Goal: Task Accomplishment & Management: Manage account settings

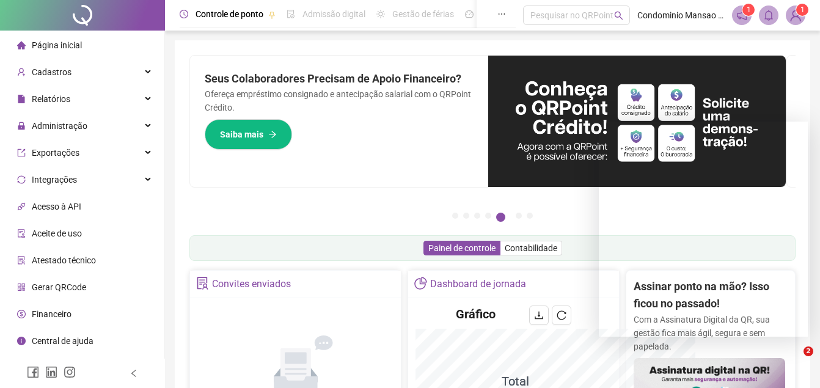
click at [408, 203] on div "Pague o QRPoint com Cartão de Crédito Sua assinatura: mais segurança, prática e…" at bounding box center [492, 140] width 606 height 171
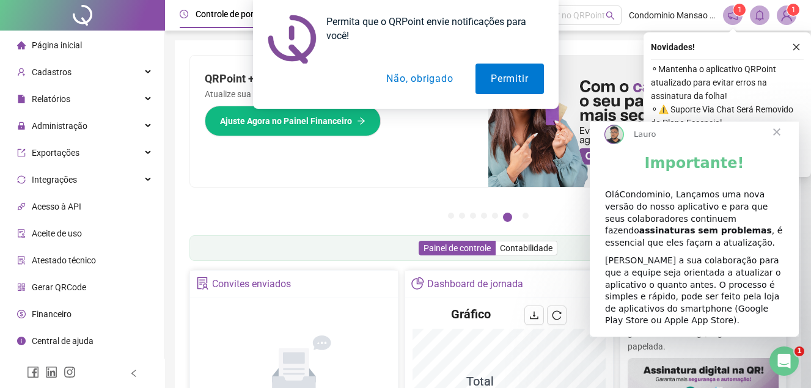
click at [54, 73] on div "Permita que o QRPoint envie notificações para você! Permitir Não, obrigado" at bounding box center [405, 54] width 811 height 109
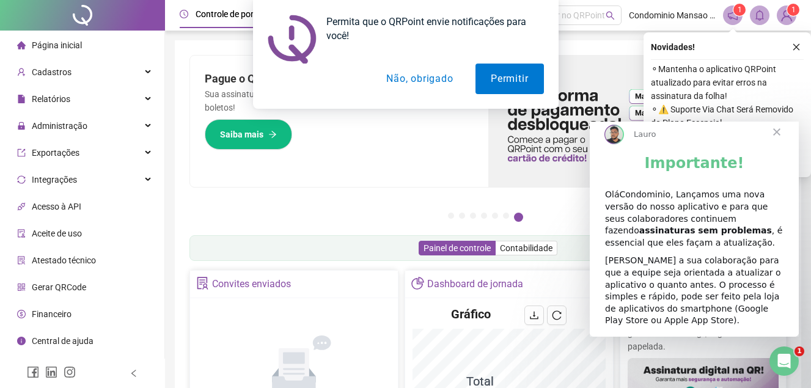
click at [795, 46] on div "Permita que o QRPoint envie notificações para você! Permitir Não, obrigado" at bounding box center [405, 54] width 811 height 109
click at [428, 78] on button "Não, obrigado" at bounding box center [419, 79] width 97 height 31
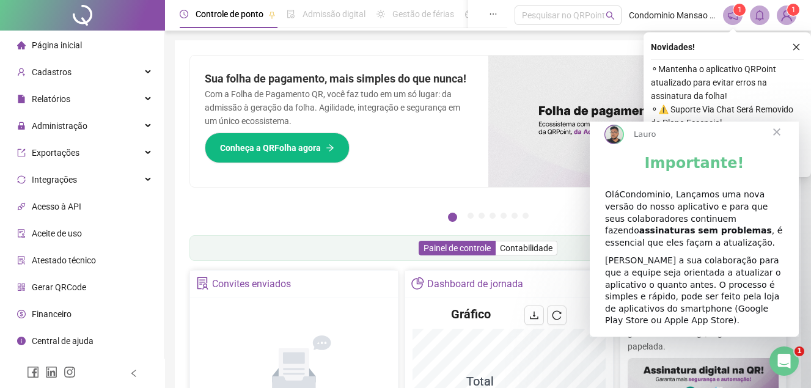
click at [56, 43] on span "Página inicial" at bounding box center [57, 45] width 50 height 10
click at [66, 46] on span "Página inicial" at bounding box center [57, 45] width 50 height 10
click at [45, 67] on span "Cadastros" at bounding box center [52, 72] width 40 height 10
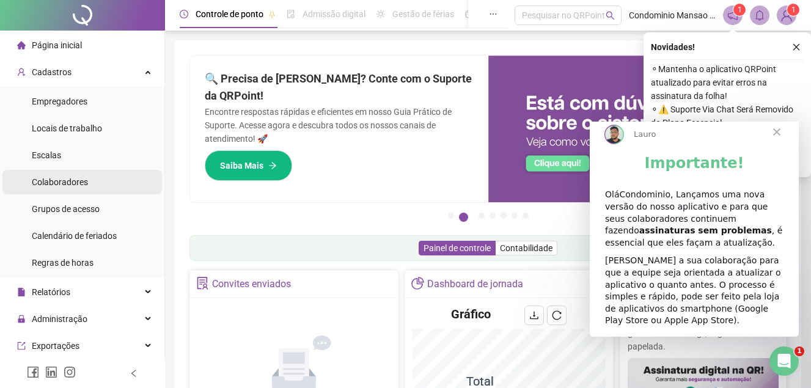
drag, startPoint x: 68, startPoint y: 181, endPoint x: 176, endPoint y: 16, distance: 197.4
click at [68, 181] on span "Colaboradores" at bounding box center [60, 182] width 56 height 10
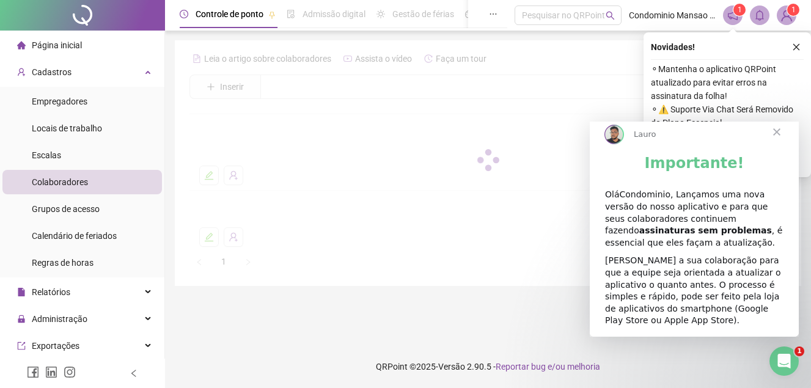
click at [787, 140] on span "Fechar" at bounding box center [776, 132] width 44 height 44
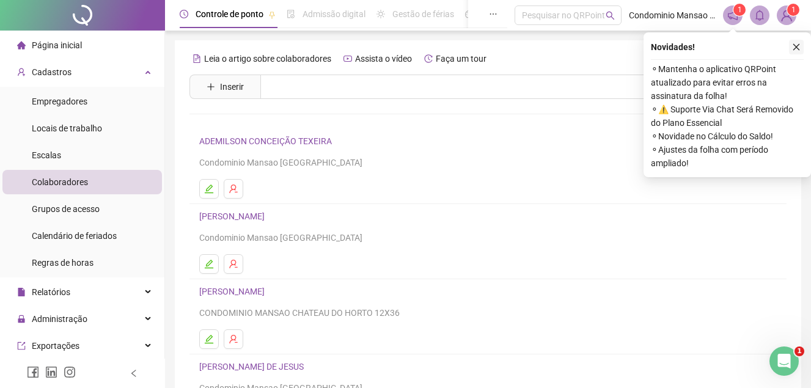
click at [796, 44] on icon "close" at bounding box center [796, 47] width 9 height 9
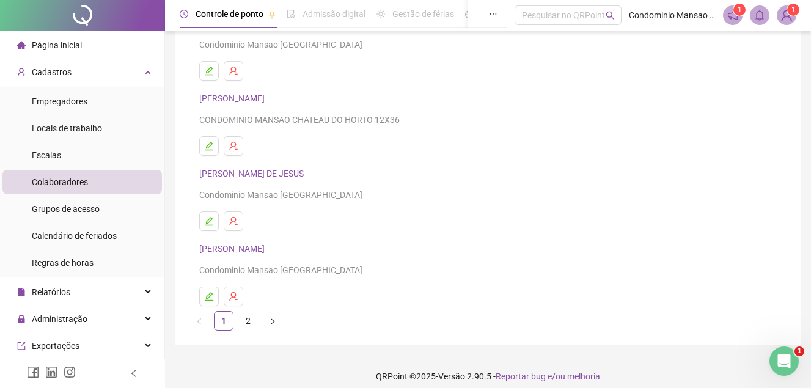
scroll to position [203, 0]
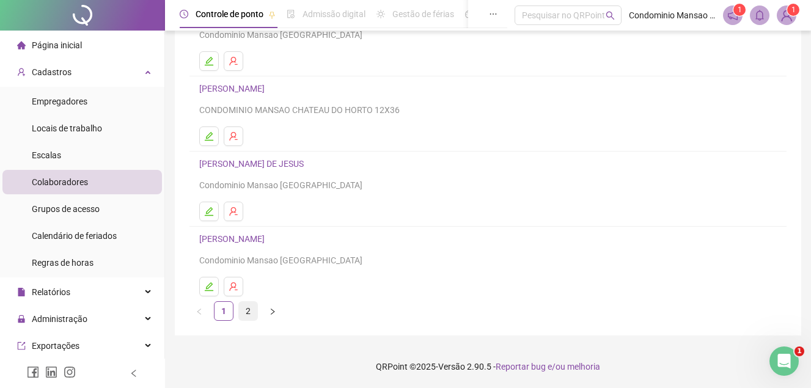
click at [246, 312] on link "2" at bounding box center [248, 311] width 18 height 18
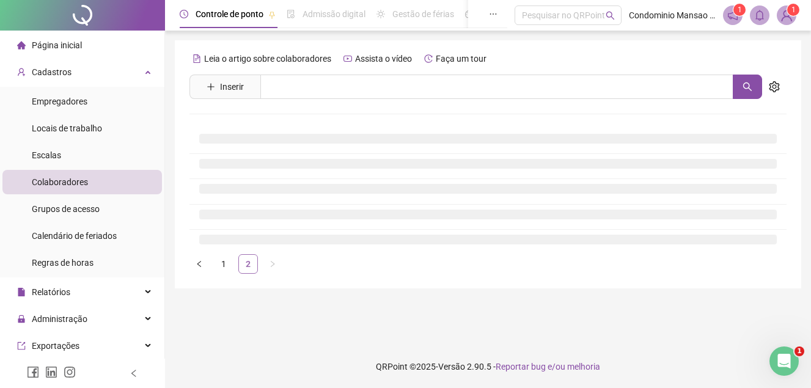
scroll to position [0, 0]
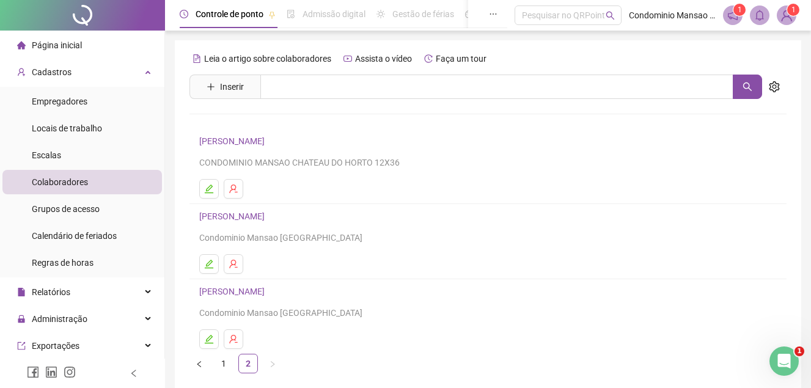
click at [236, 141] on link "[PERSON_NAME]" at bounding box center [233, 141] width 69 height 10
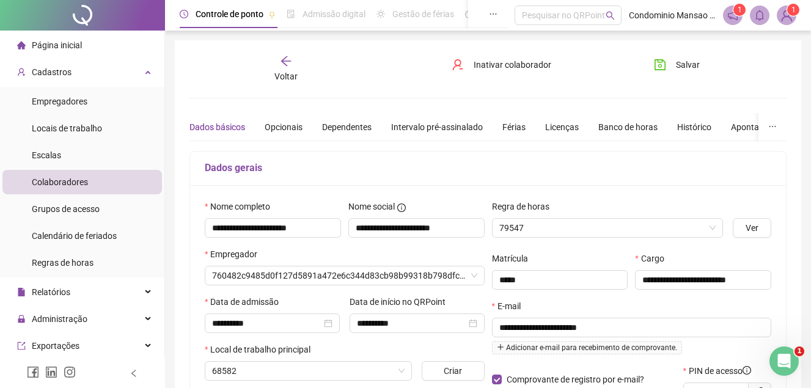
type input "**********"
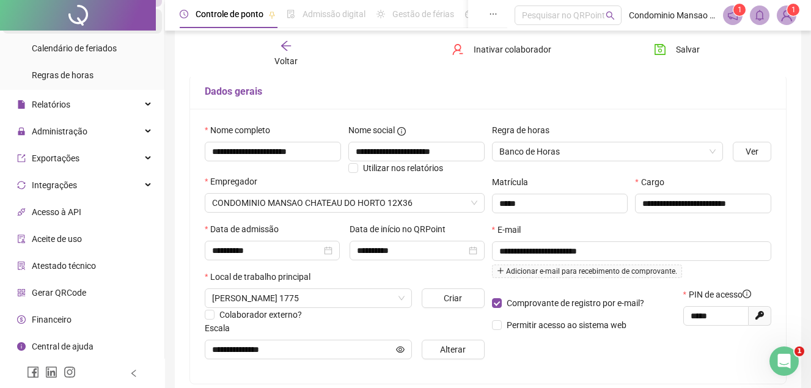
scroll to position [122, 0]
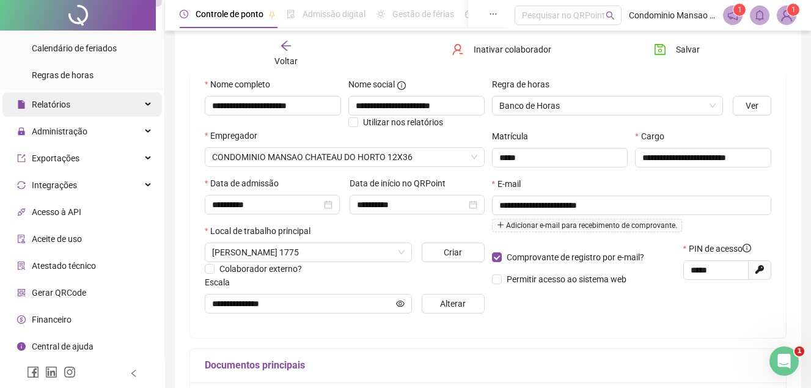
click at [65, 101] on span "Relatórios" at bounding box center [51, 105] width 38 height 10
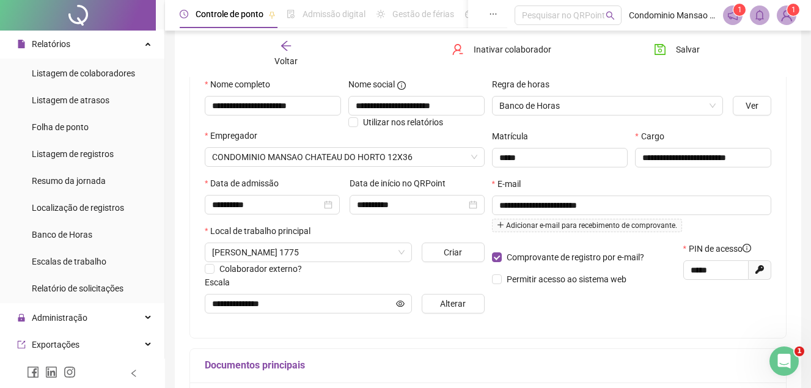
scroll to position [188, 0]
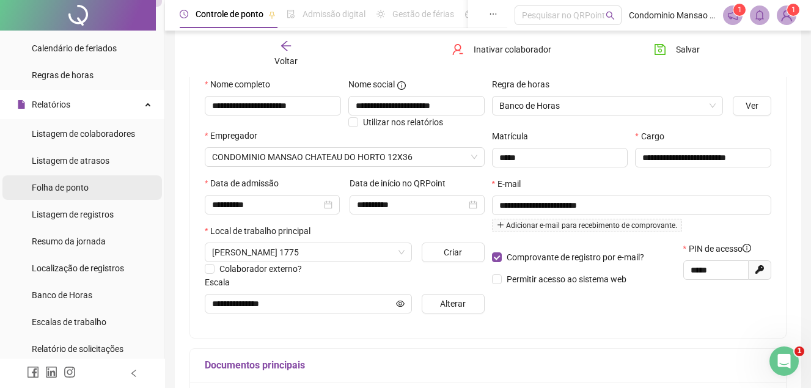
click at [78, 185] on span "Folha de ponto" at bounding box center [60, 188] width 57 height 10
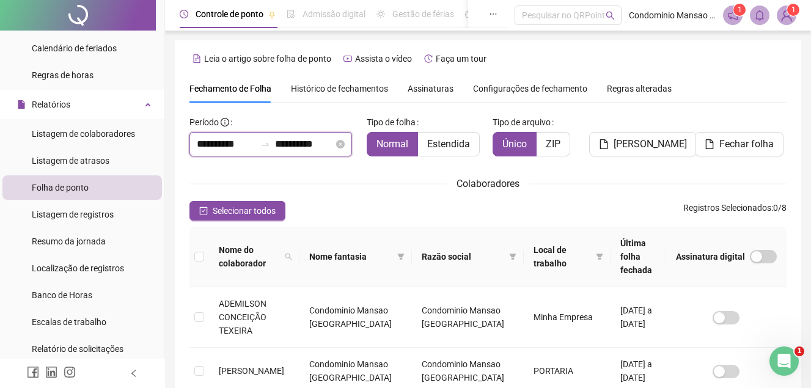
click at [206, 141] on input "**********" at bounding box center [226, 144] width 59 height 15
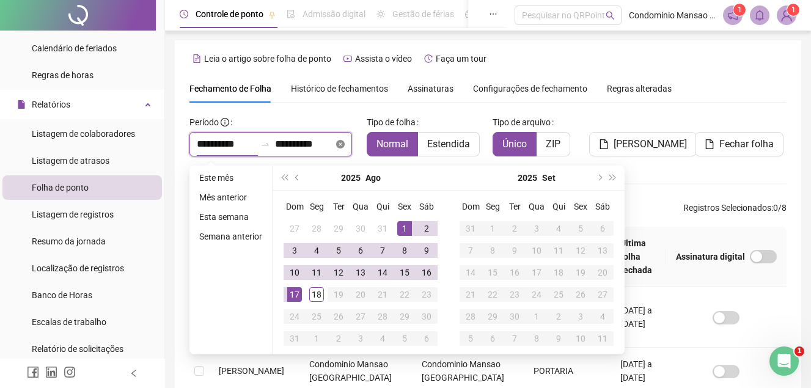
click at [255, 147] on input "**********" at bounding box center [226, 144] width 59 height 15
click at [295, 178] on span "prev-year" at bounding box center [298, 178] width 6 height 6
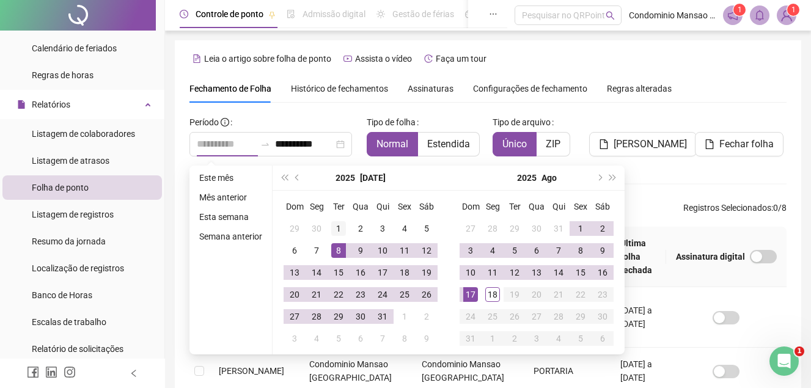
type input "**********"
click at [340, 230] on div "1" at bounding box center [338, 228] width 15 height 15
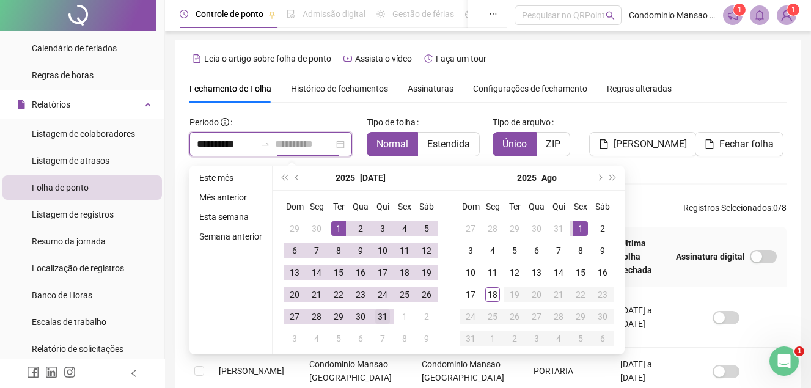
type input "**********"
click at [382, 318] on div "31" at bounding box center [382, 316] width 15 height 15
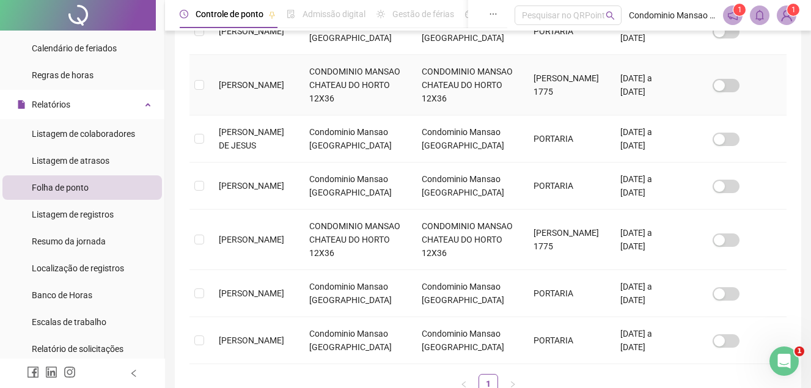
scroll to position [362, 0]
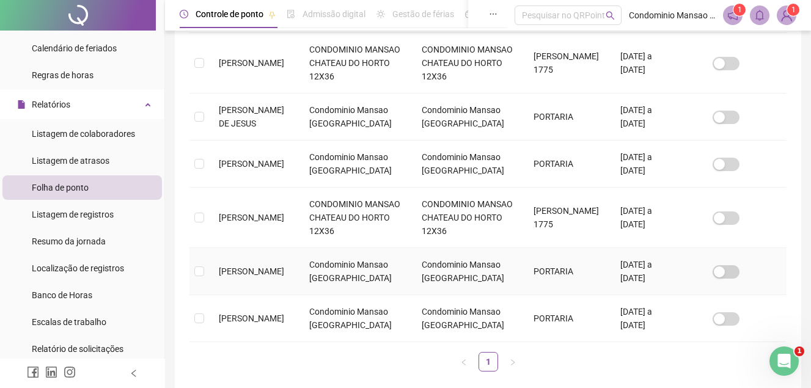
click at [235, 266] on span "[PERSON_NAME]" at bounding box center [251, 271] width 65 height 10
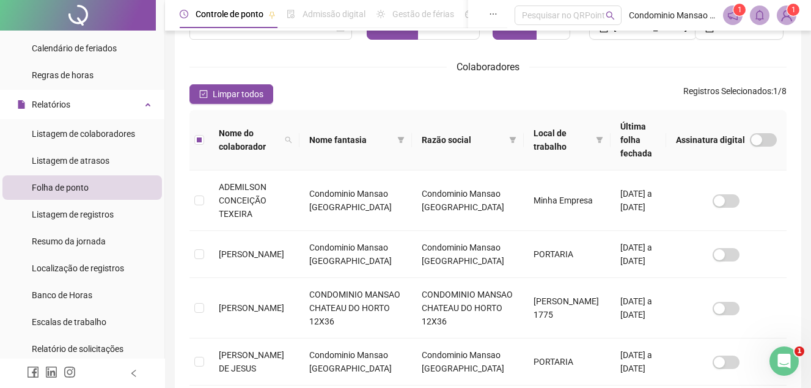
scroll to position [0, 0]
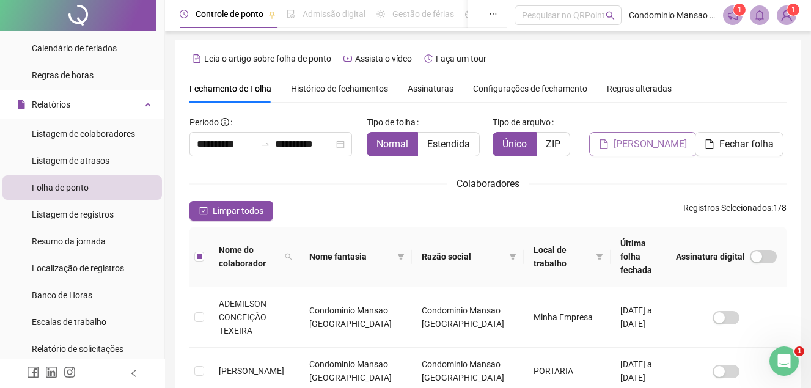
click at [632, 144] on span "[PERSON_NAME]" at bounding box center [649, 144] width 73 height 15
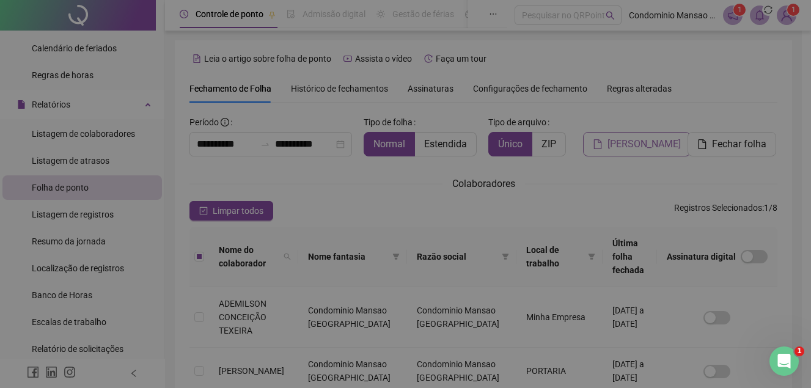
scroll to position [56, 0]
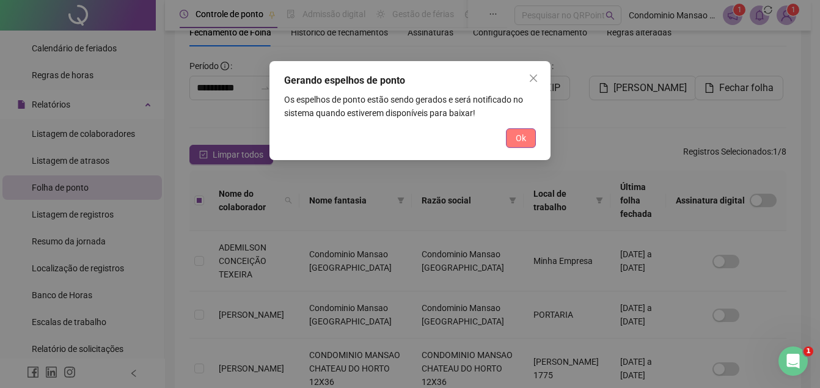
click at [514, 137] on button "Ok" at bounding box center [521, 138] width 30 height 20
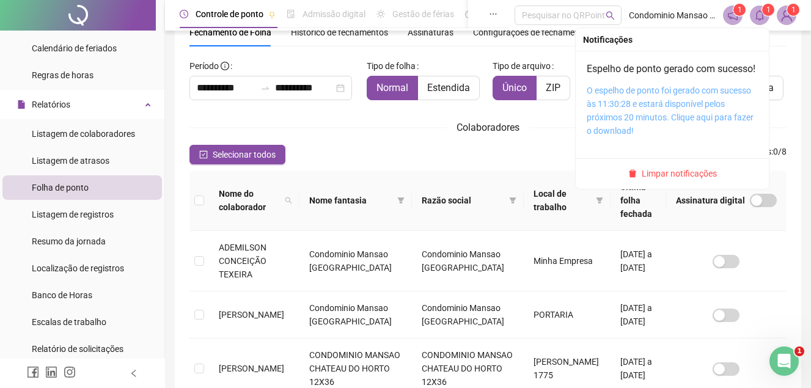
click at [618, 112] on link "O espelho de ponto foi gerado com sucesso às 11:30:28 e estará disponível pelos…" at bounding box center [669, 111] width 167 height 50
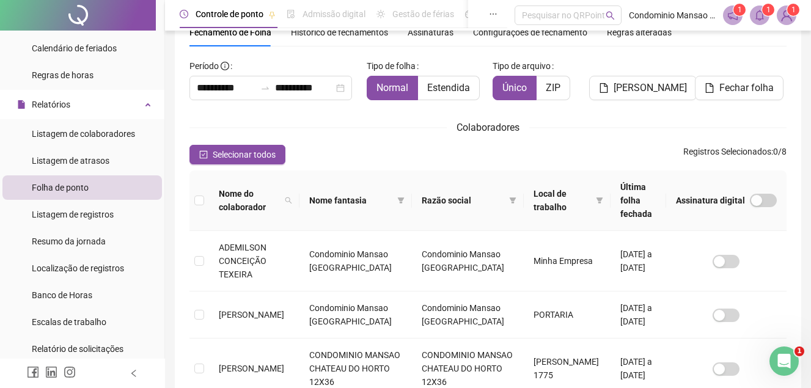
click at [737, 8] on span "1" at bounding box center [739, 9] width 4 height 9
click at [735, 12] on sup "1" at bounding box center [739, 10] width 12 height 12
click at [635, 90] on span "[PERSON_NAME]" at bounding box center [649, 88] width 73 height 15
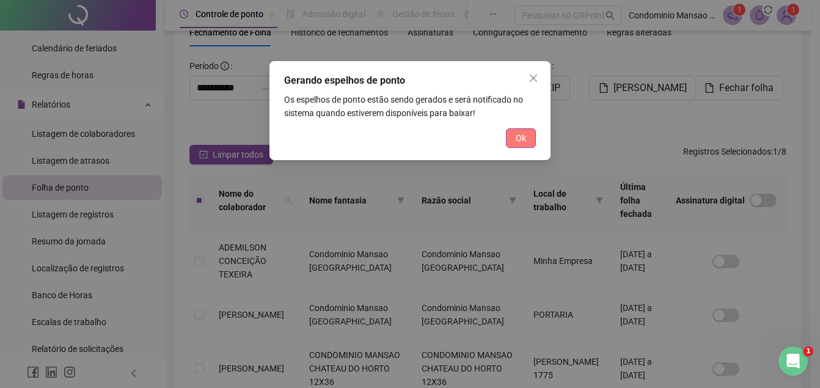
click at [523, 136] on span "Ok" at bounding box center [521, 137] width 10 height 13
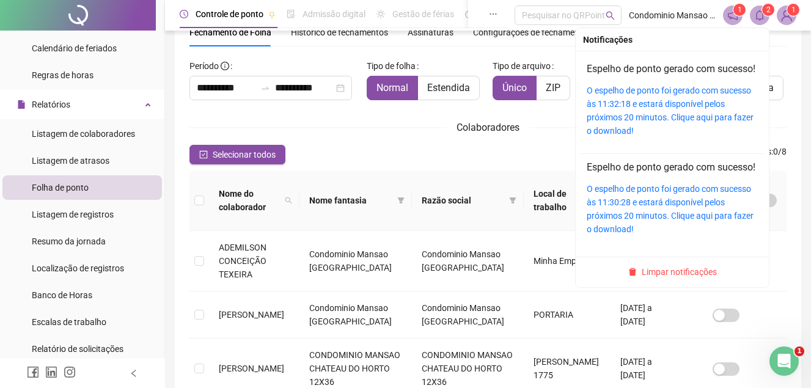
click at [655, 112] on div "O espelho de ponto foi gerado com sucesso às 11:32:18 e estará disponível pelos…" at bounding box center [671, 111] width 171 height 54
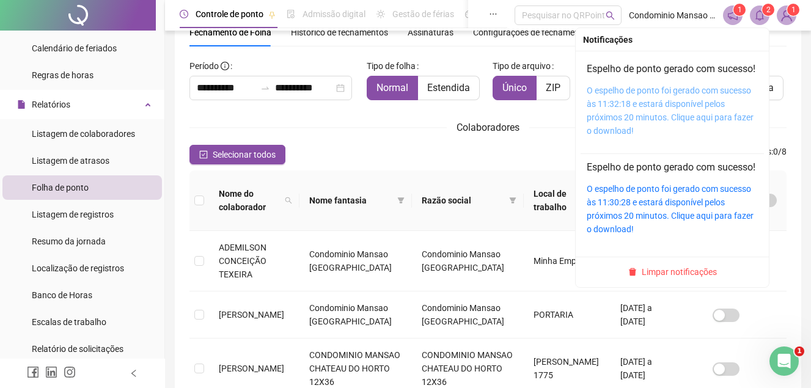
click at [642, 121] on link "O espelho de ponto foi gerado com sucesso às 11:32:18 e estará disponível pelos…" at bounding box center [669, 111] width 167 height 50
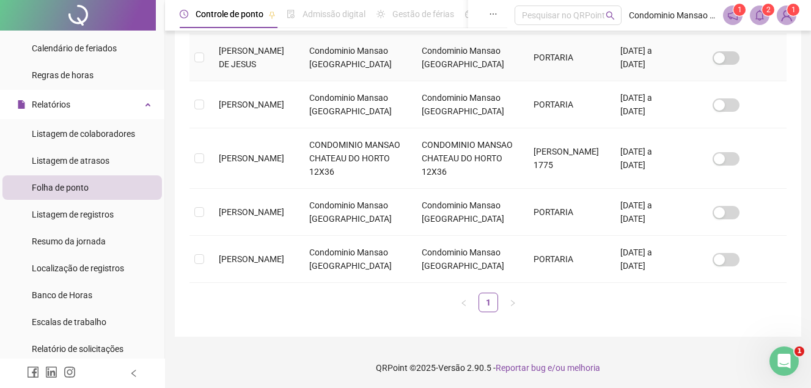
scroll to position [422, 0]
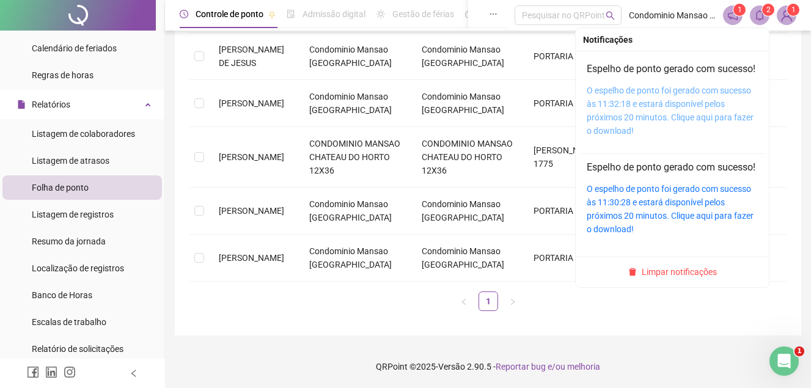
click at [688, 115] on link "O espelho de ponto foi gerado com sucesso às 11:32:18 e estará disponível pelos…" at bounding box center [669, 111] width 167 height 50
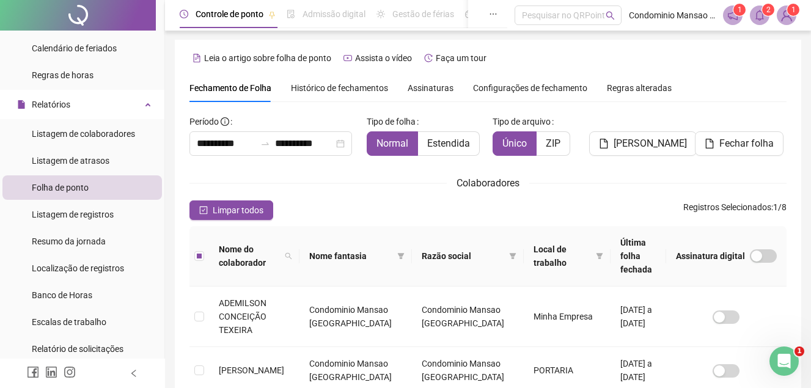
scroll to position [0, 0]
click at [640, 137] on span "[PERSON_NAME]" at bounding box center [649, 144] width 73 height 15
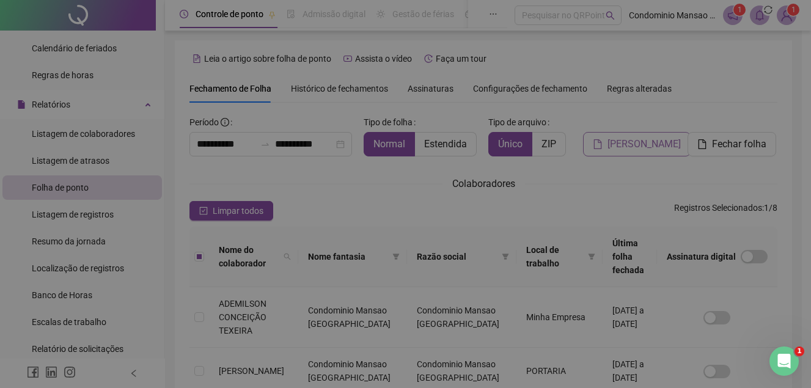
scroll to position [56, 0]
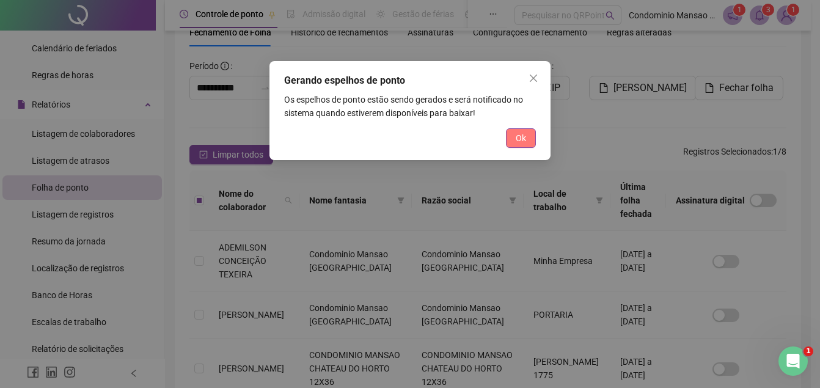
click at [522, 138] on span "Ok" at bounding box center [521, 137] width 10 height 13
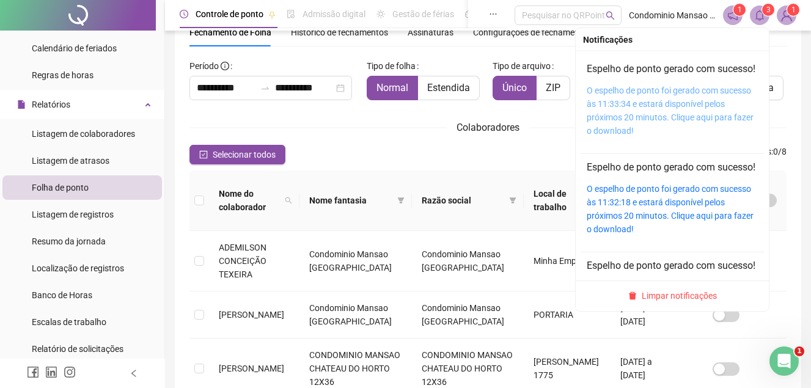
click at [657, 115] on link "O espelho de ponto foi gerado com sucesso às 11:33:34 e estará disponível pelos…" at bounding box center [669, 111] width 167 height 50
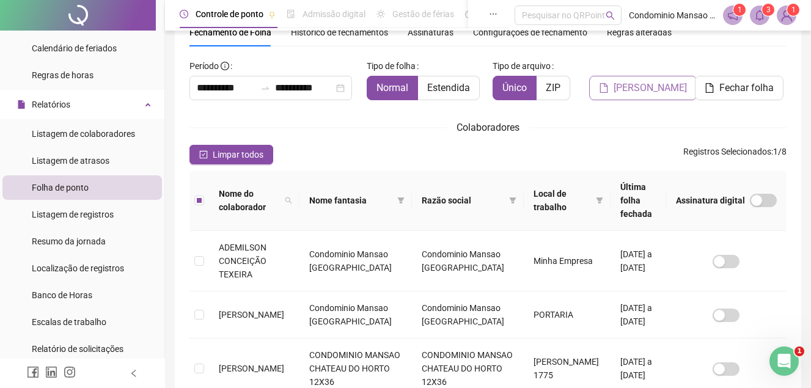
click at [649, 88] on span "[PERSON_NAME]" at bounding box center [649, 88] width 73 height 15
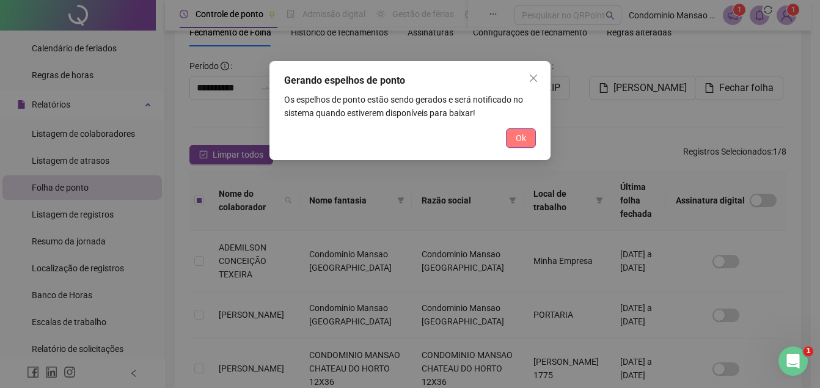
click at [516, 135] on span "Ok" at bounding box center [521, 137] width 10 height 13
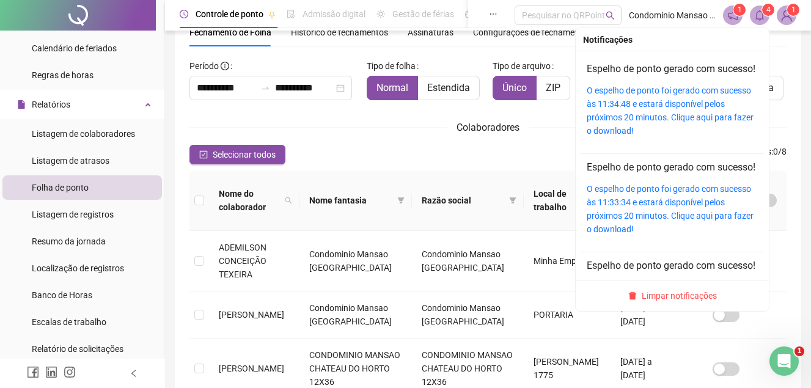
click at [768, 7] on span "4" at bounding box center [768, 9] width 4 height 9
click at [642, 112] on div "O espelho de ponto foi gerado com sucesso às 11:34:48 e estará disponível pelos…" at bounding box center [671, 111] width 171 height 54
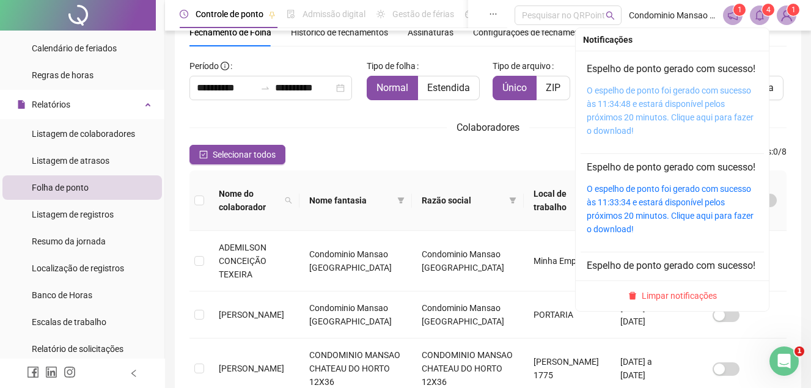
click at [640, 121] on link "O espelho de ponto foi gerado com sucesso às 11:34:48 e estará disponível pelos…" at bounding box center [669, 111] width 167 height 50
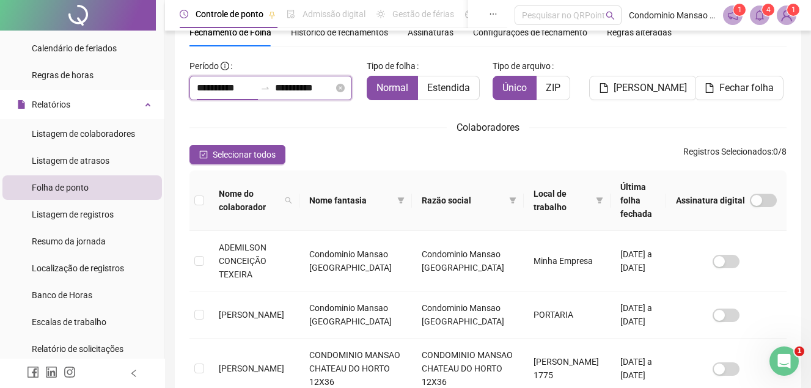
click at [202, 87] on input "**********" at bounding box center [226, 88] width 59 height 15
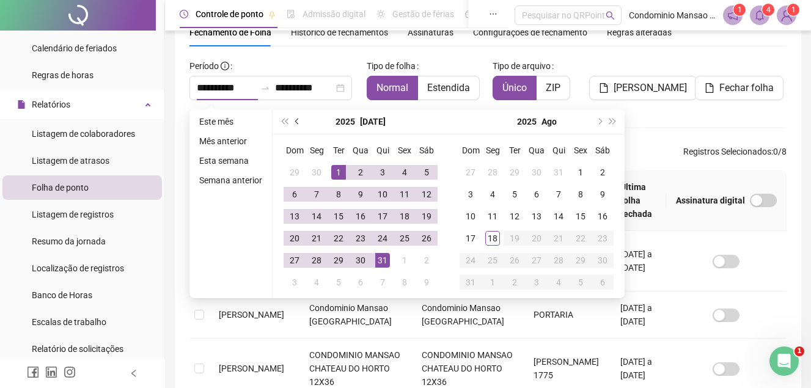
click at [291, 122] on button "prev-year" at bounding box center [297, 121] width 13 height 24
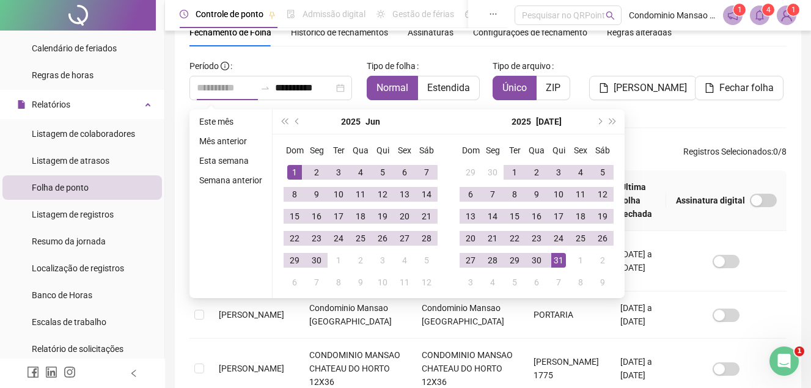
type input "**********"
click at [294, 178] on div "1" at bounding box center [294, 172] width 15 height 15
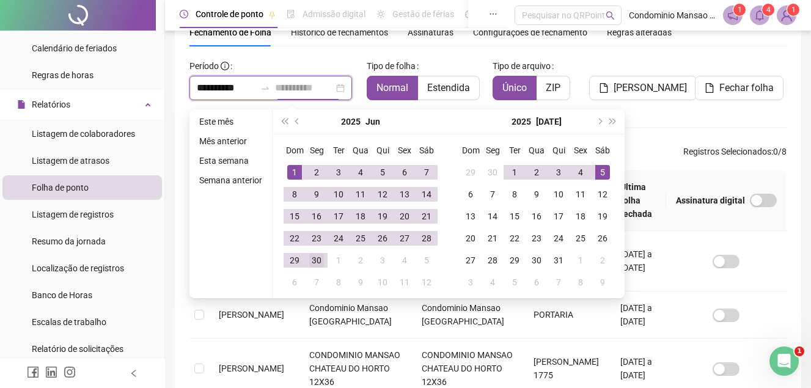
type input "**********"
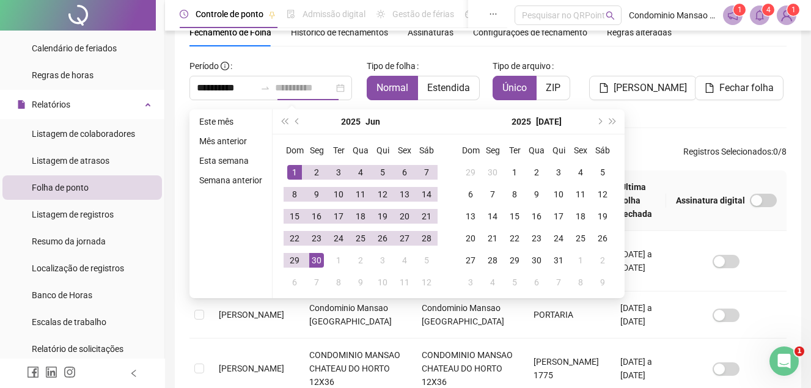
click at [315, 257] on div "30" at bounding box center [316, 260] width 15 height 15
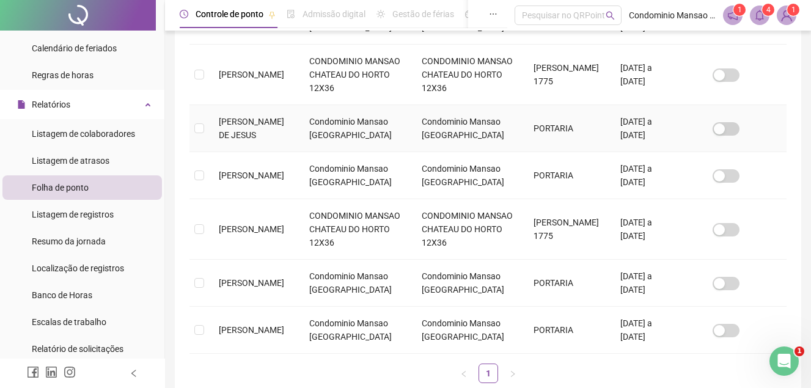
scroll to position [362, 0]
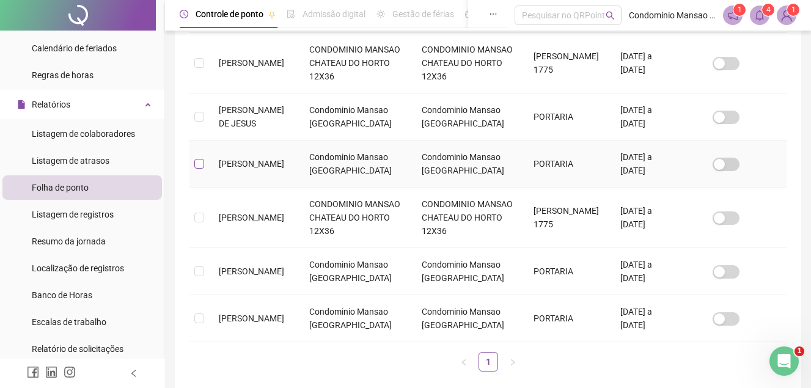
click at [201, 157] on label at bounding box center [199, 163] width 10 height 13
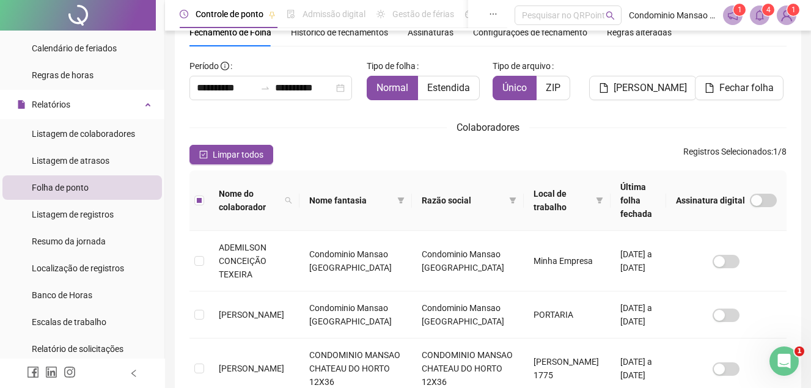
scroll to position [0, 0]
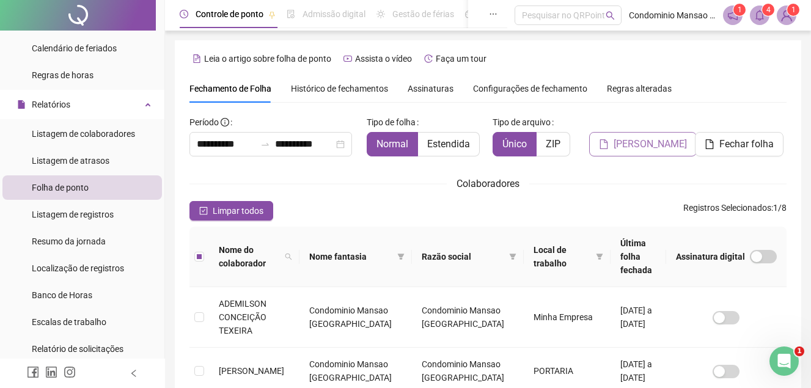
click at [627, 141] on span "[PERSON_NAME]" at bounding box center [649, 144] width 73 height 15
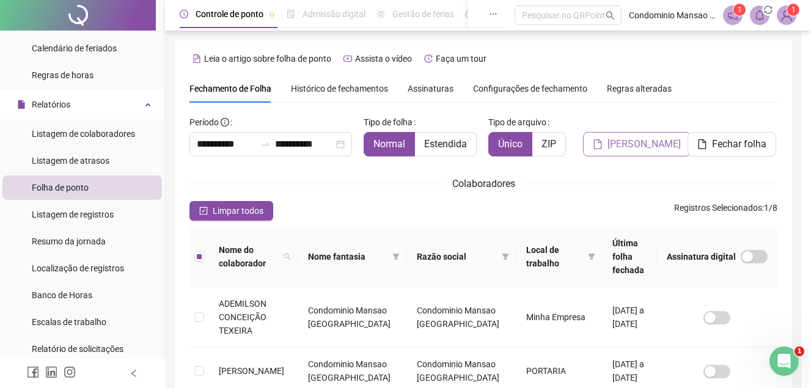
scroll to position [56, 0]
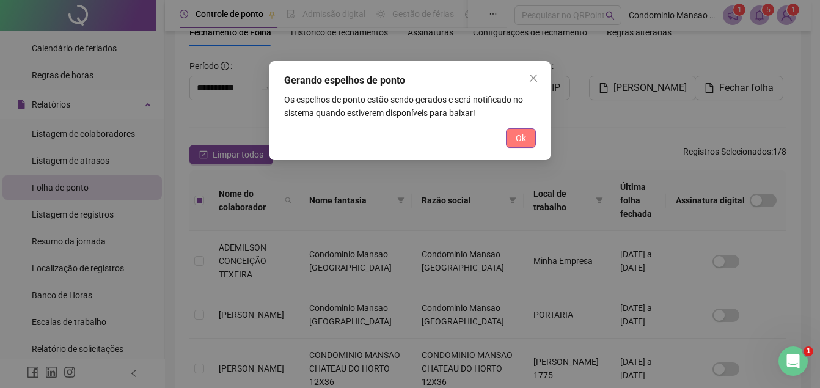
click at [534, 137] on button "Ok" at bounding box center [521, 138] width 30 height 20
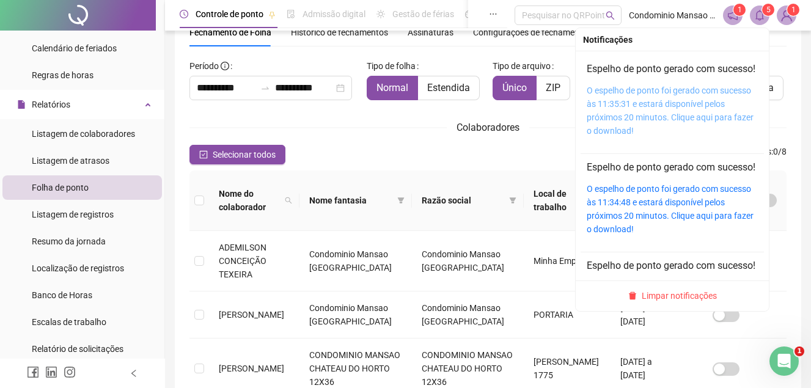
click at [651, 117] on link "O espelho de ponto foi gerado com sucesso às 11:35:31 e estará disponível pelos…" at bounding box center [669, 111] width 167 height 50
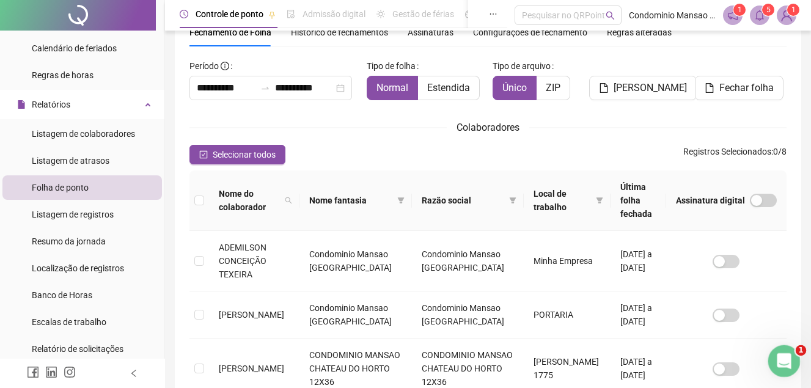
click at [781, 354] on icon "Abertura do Messenger da Intercom" at bounding box center [782, 359] width 20 height 20
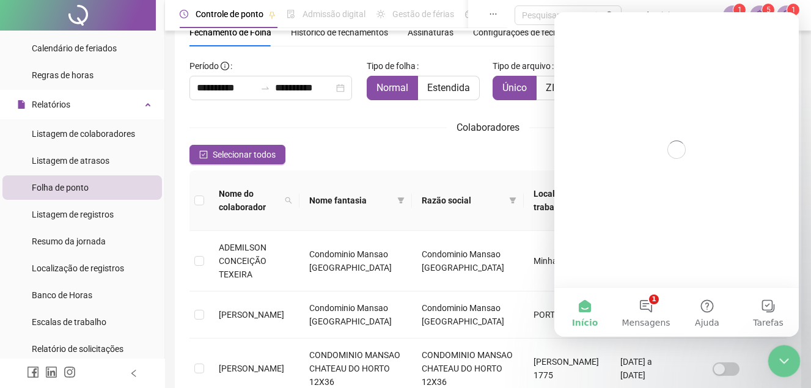
scroll to position [0, 0]
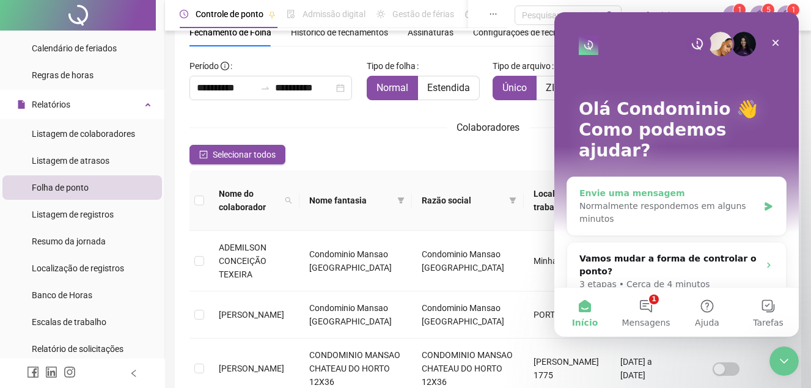
click at [668, 200] on div "Normalmente respondemos em alguns minutos" at bounding box center [668, 213] width 179 height 26
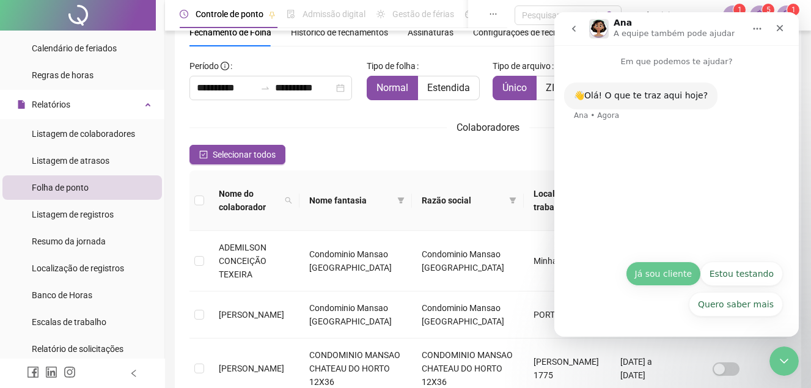
click at [670, 268] on button "Já sou cliente" at bounding box center [662, 273] width 75 height 24
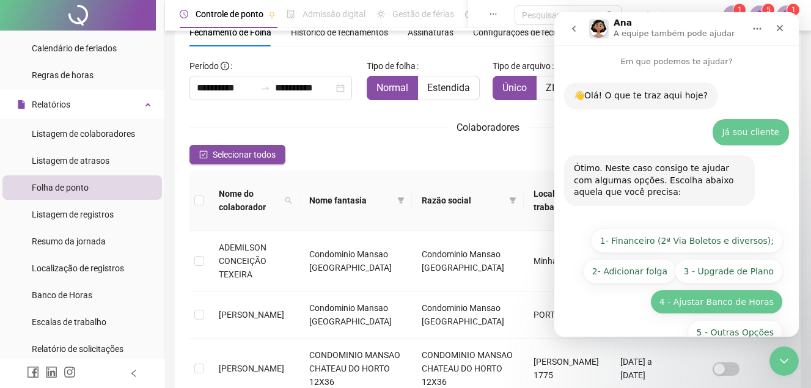
scroll to position [28, 0]
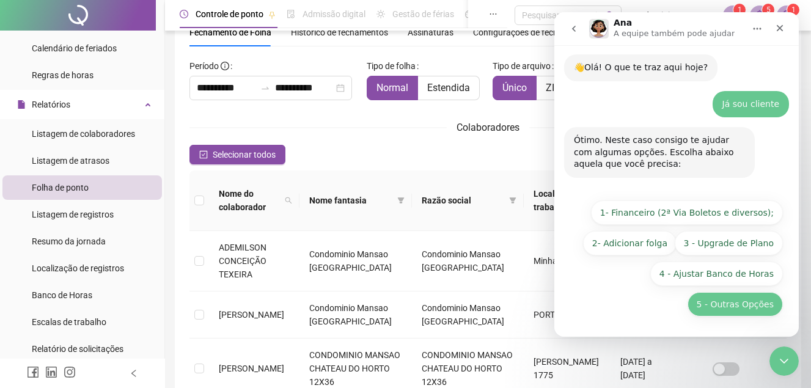
click at [744, 303] on button "5 - Outras Opções" at bounding box center [734, 304] width 95 height 24
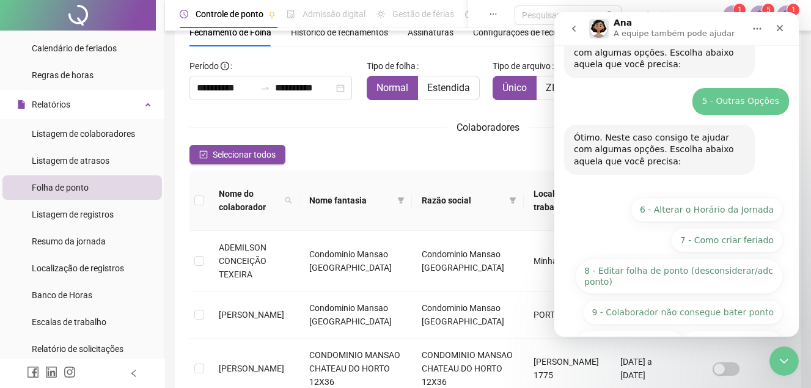
scroll to position [166, 0]
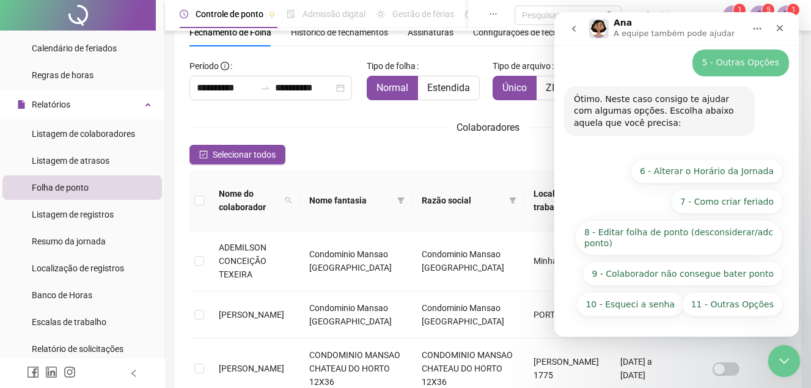
click at [778, 352] on icon "Encerramento do Messenger da Intercom" at bounding box center [781, 359] width 15 height 15
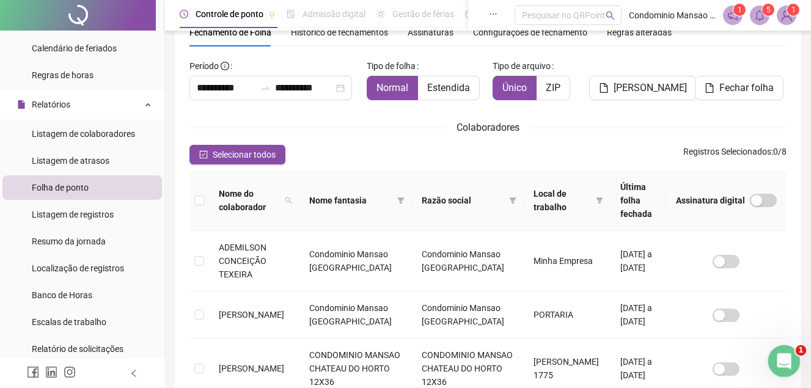
click at [774, 362] on icon "Abertura do Messenger da Intercom" at bounding box center [782, 359] width 20 height 20
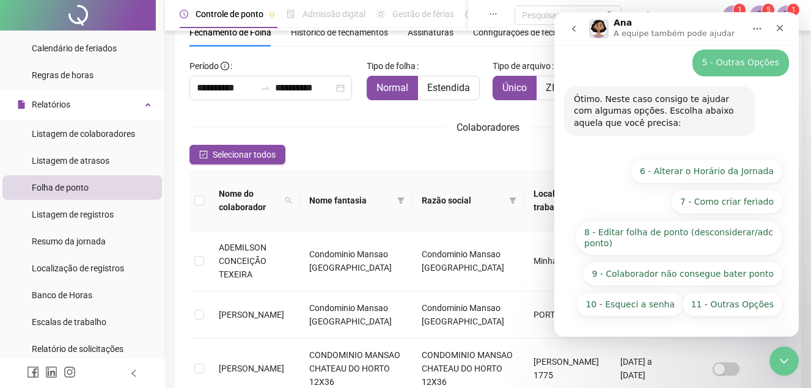
click at [577, 31] on icon "go back" at bounding box center [574, 29] width 10 height 10
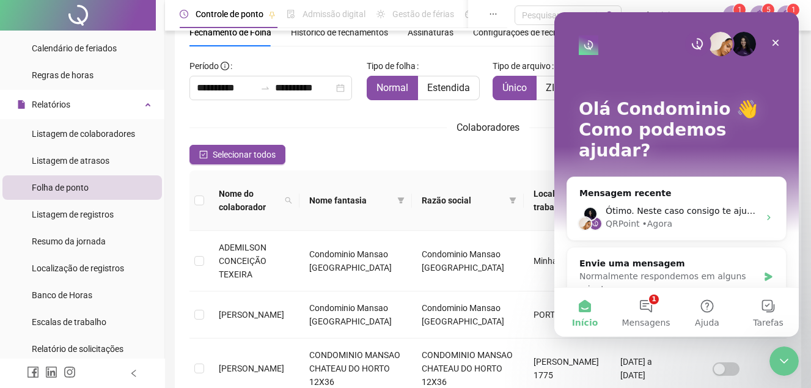
scroll to position [0, 0]
click at [585, 305] on button "Início" at bounding box center [584, 312] width 61 height 49
click at [703, 315] on button "Ajuda" at bounding box center [706, 312] width 61 height 49
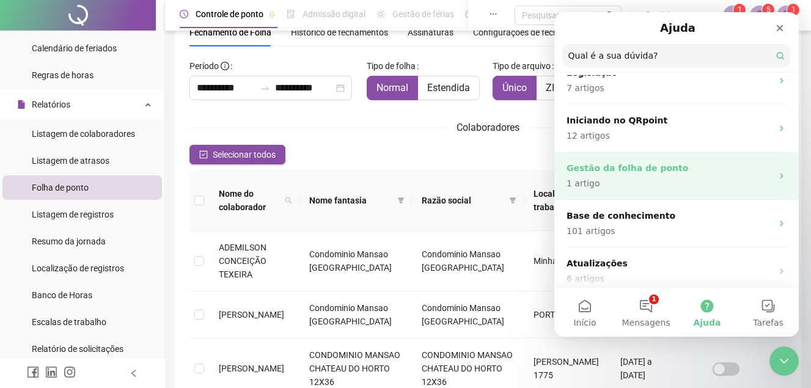
scroll to position [122, 0]
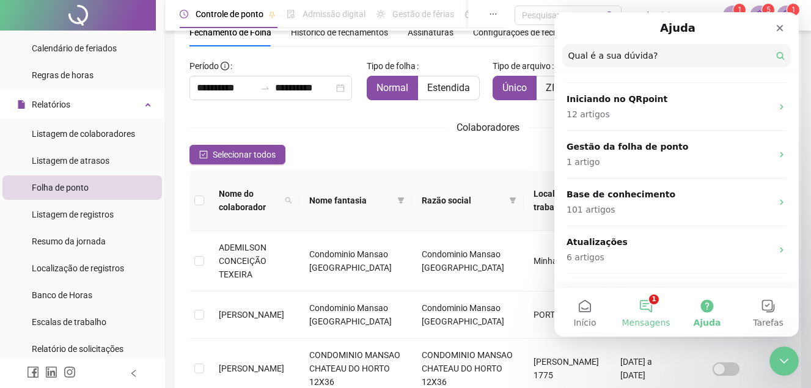
click at [649, 310] on button "1 Mensagens" at bounding box center [645, 312] width 61 height 49
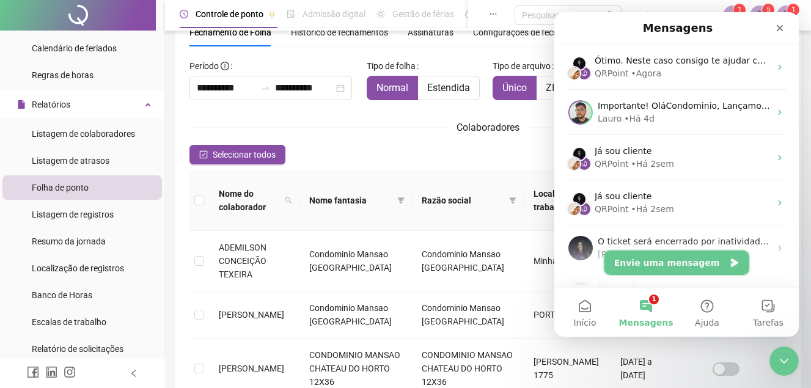
click at [675, 265] on button "Envie uma mensagem" at bounding box center [676, 262] width 145 height 24
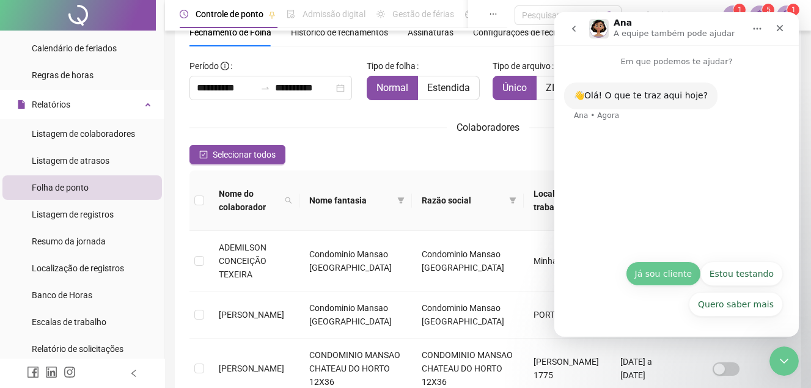
click at [657, 272] on button "Já sou cliente" at bounding box center [662, 273] width 75 height 24
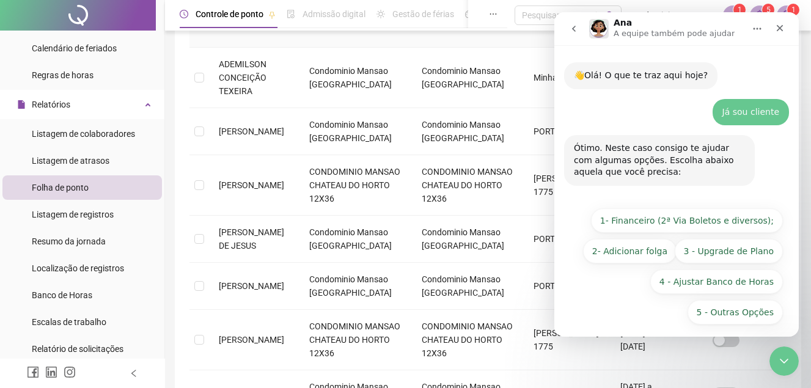
scroll to position [28, 0]
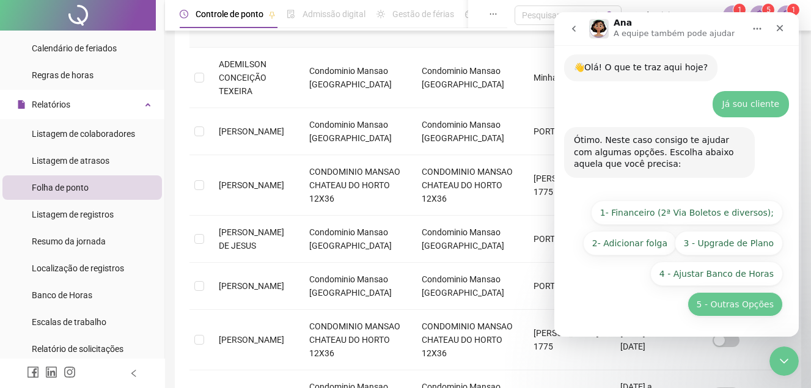
click at [754, 307] on button "5 - Outras Opções" at bounding box center [734, 304] width 95 height 24
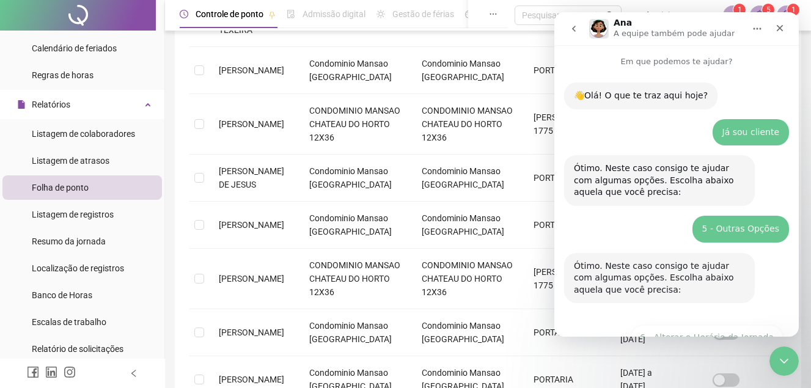
scroll to position [166, 0]
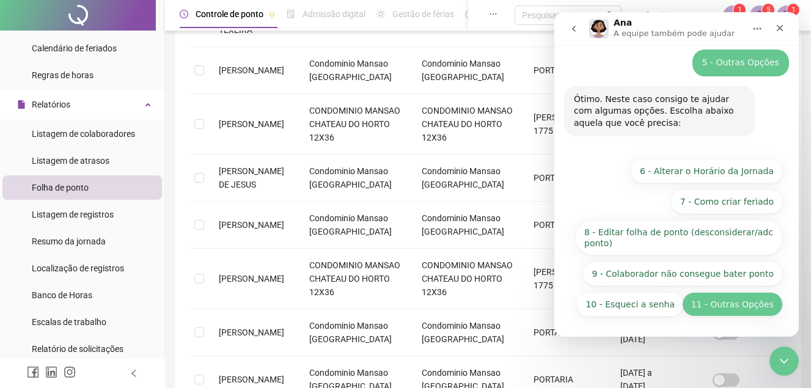
click at [730, 308] on button "11 - Outras Opções" at bounding box center [732, 304] width 101 height 24
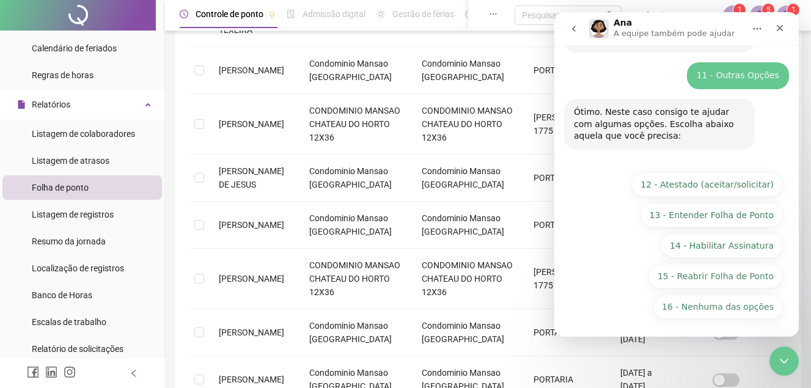
scroll to position [252, 0]
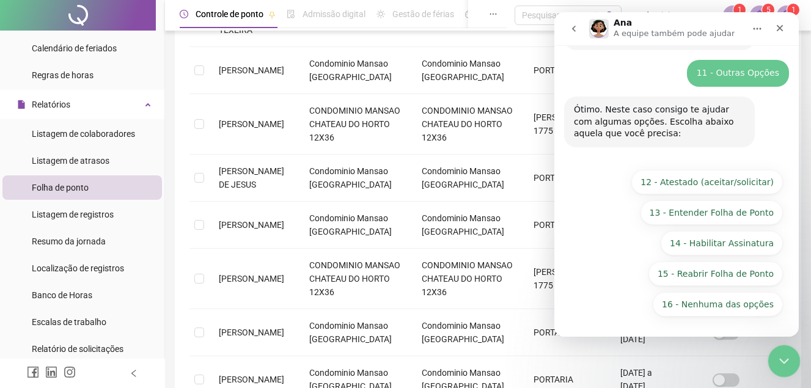
click at [781, 358] on icon "Encerramento do Messenger da Intercom" at bounding box center [781, 359] width 15 height 15
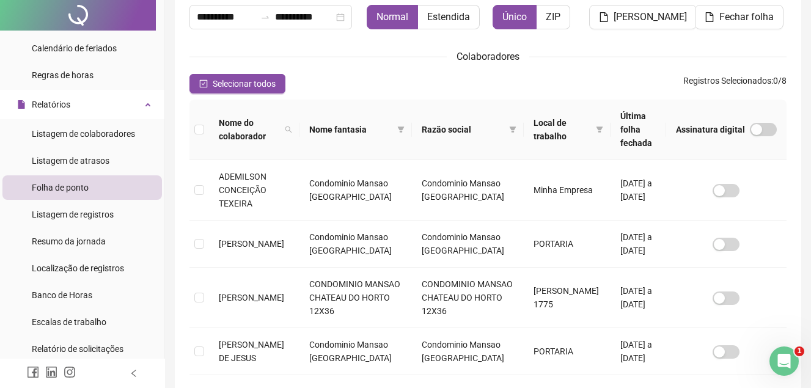
scroll to position [0, 0]
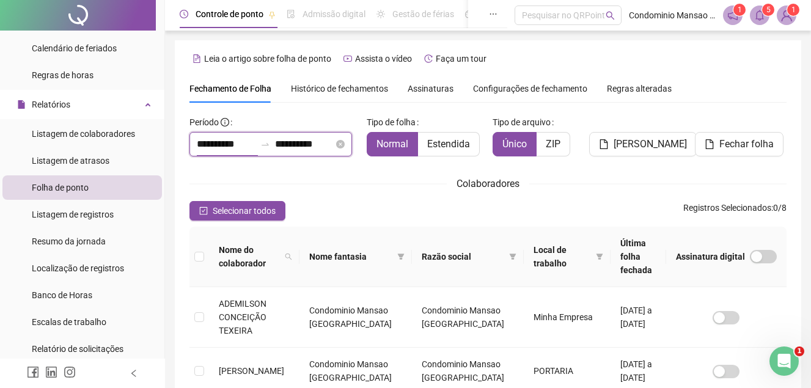
click at [208, 138] on input "**********" at bounding box center [226, 144] width 59 height 15
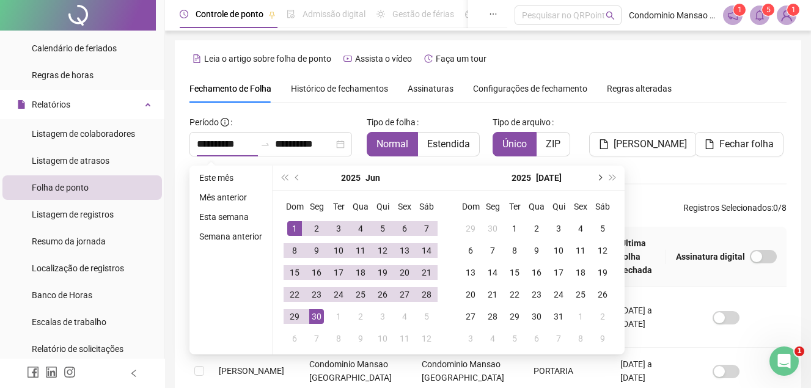
click at [598, 178] on span "next-year" at bounding box center [599, 178] width 6 height 6
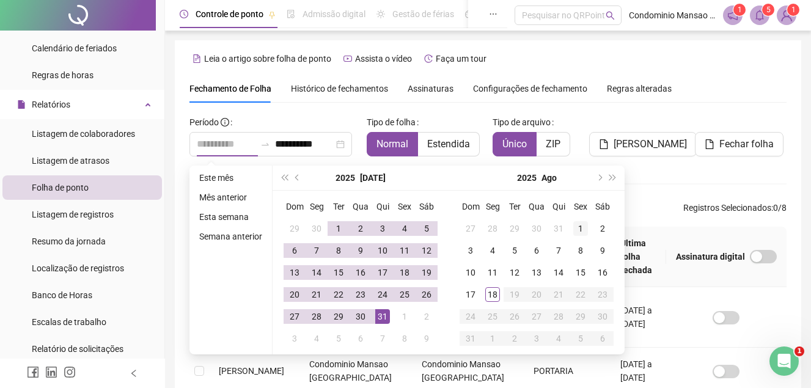
type input "**********"
click at [578, 228] on div "1" at bounding box center [580, 228] width 15 height 15
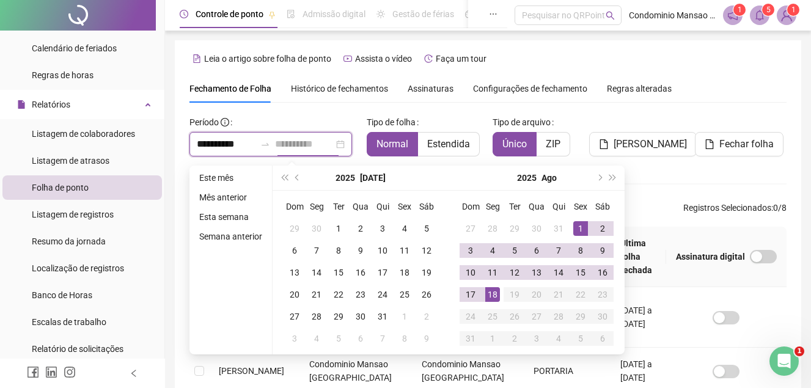
type input "**********"
click at [493, 291] on div "18" at bounding box center [492, 294] width 15 height 15
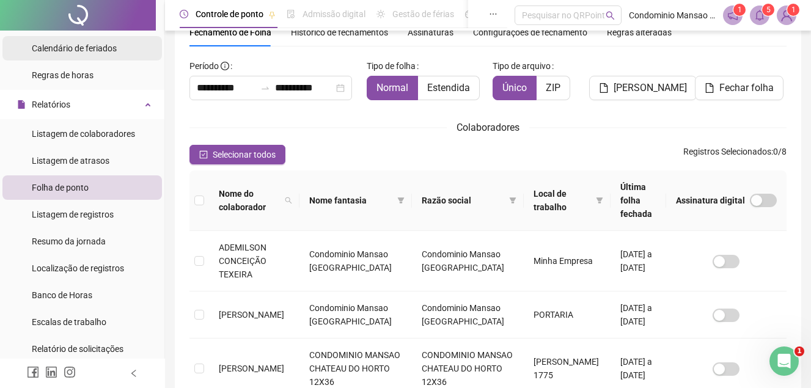
click at [71, 47] on span "Calendário de feriados" at bounding box center [74, 48] width 85 height 10
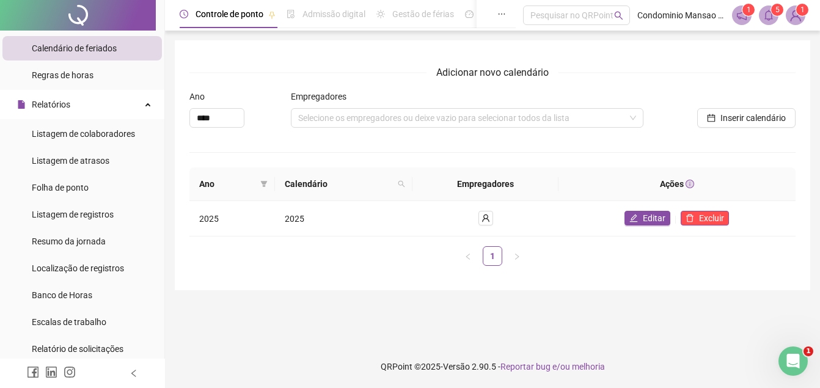
click at [72, 44] on span "Calendário de feriados" at bounding box center [74, 48] width 85 height 10
click at [85, 43] on span "Calendário de feriados" at bounding box center [74, 48] width 85 height 10
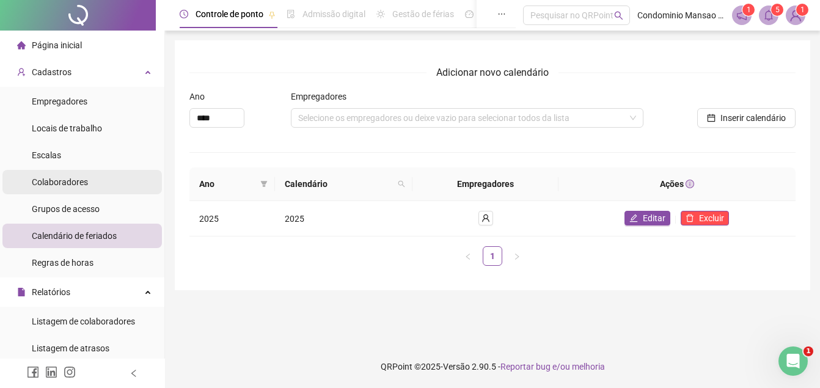
click at [73, 183] on span "Colaboradores" at bounding box center [60, 182] width 56 height 10
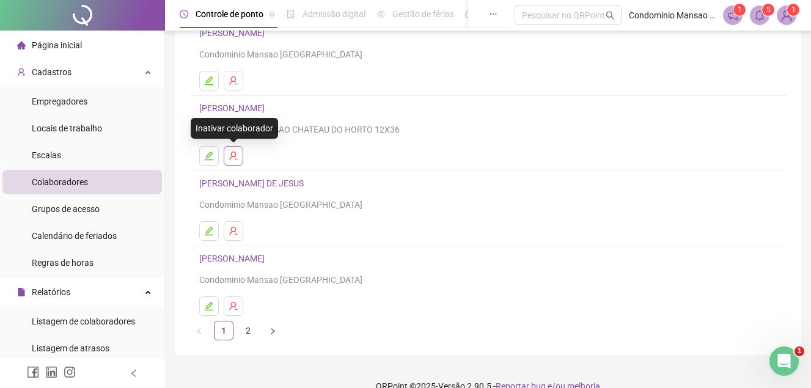
scroll to position [203, 0]
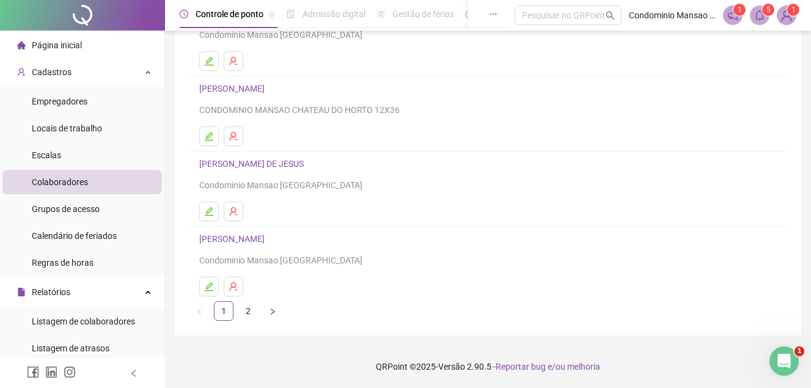
click at [230, 166] on link "[PERSON_NAME] DE JESUS" at bounding box center [253, 164] width 108 height 10
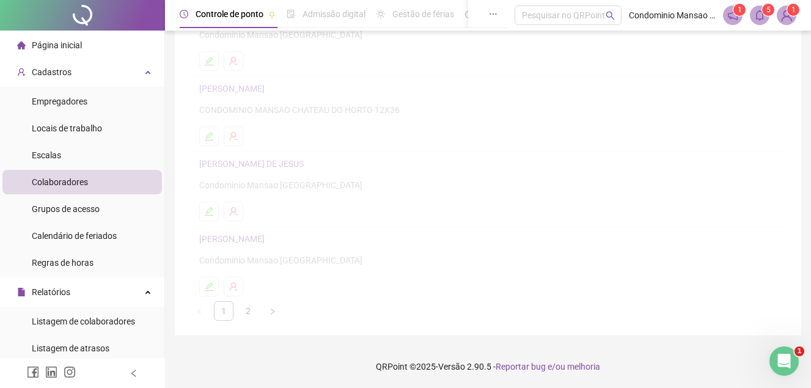
scroll to position [209, 0]
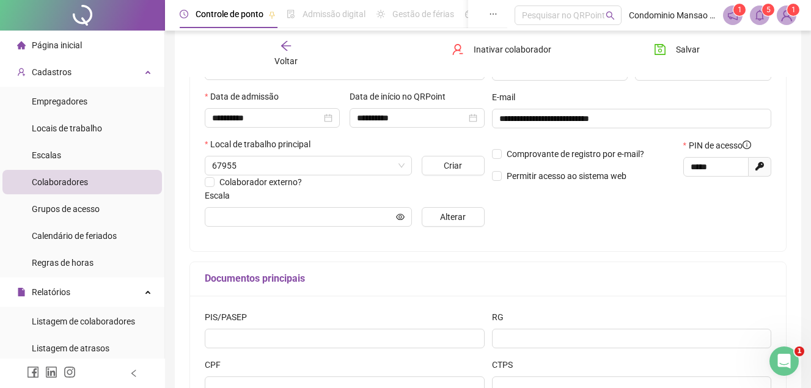
type input "**********"
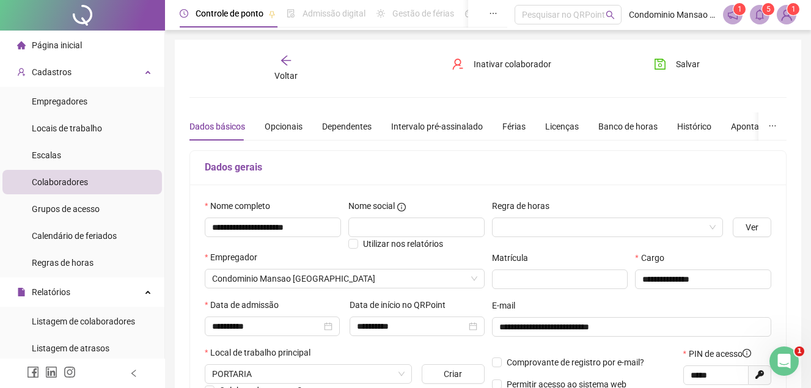
scroll to position [0, 0]
click at [511, 123] on div "Férias" at bounding box center [513, 126] width 23 height 13
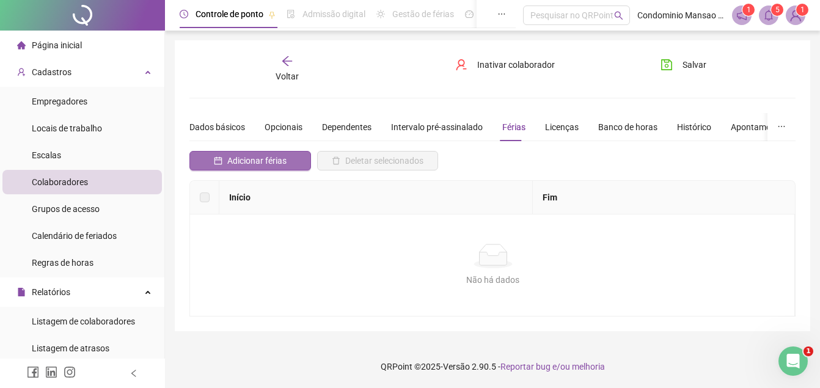
click at [243, 157] on span "Adicionar férias" at bounding box center [256, 160] width 59 height 13
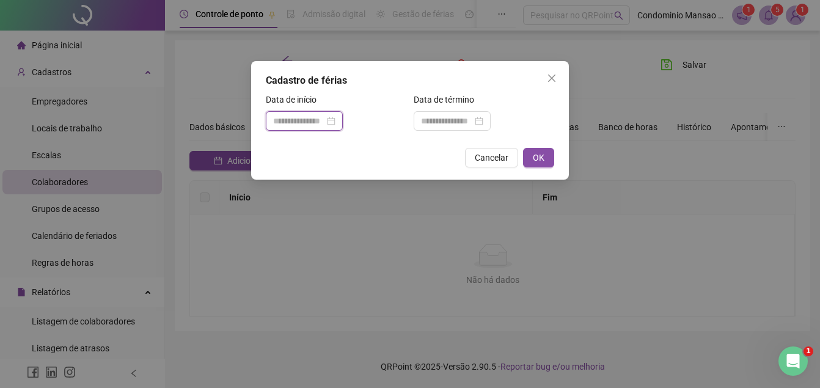
click at [275, 122] on input at bounding box center [298, 120] width 51 height 13
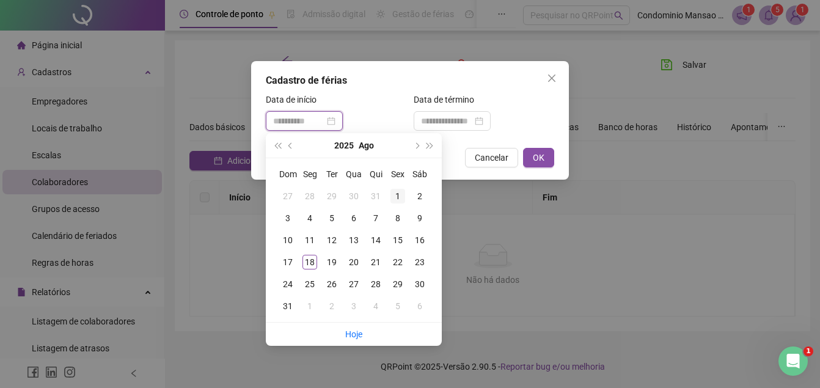
type input "**********"
click at [403, 192] on div "1" at bounding box center [397, 196] width 15 height 15
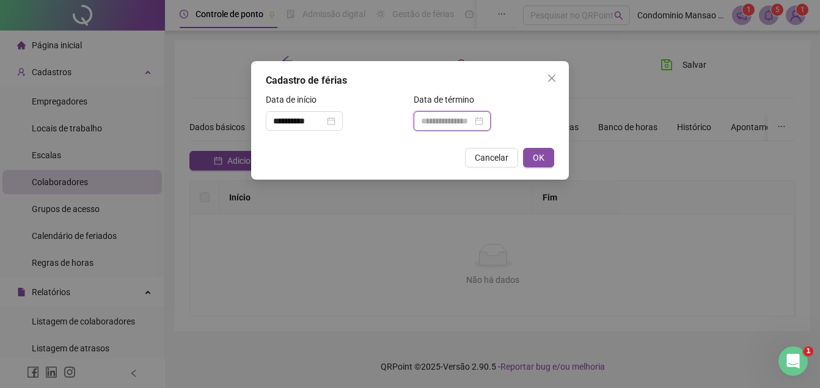
click at [440, 123] on input at bounding box center [446, 120] width 51 height 13
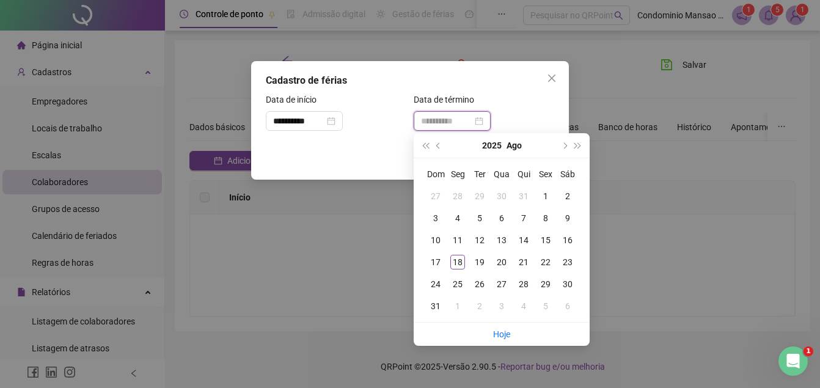
type input "**********"
click at [572, 283] on div "30" at bounding box center [567, 284] width 15 height 15
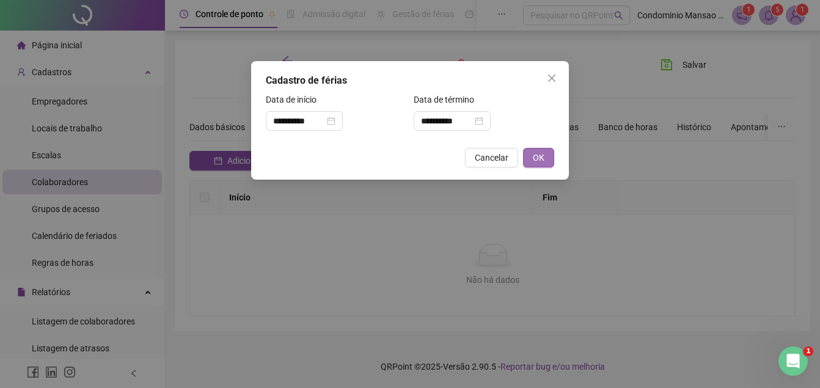
click at [541, 155] on span "OK" at bounding box center [539, 157] width 12 height 13
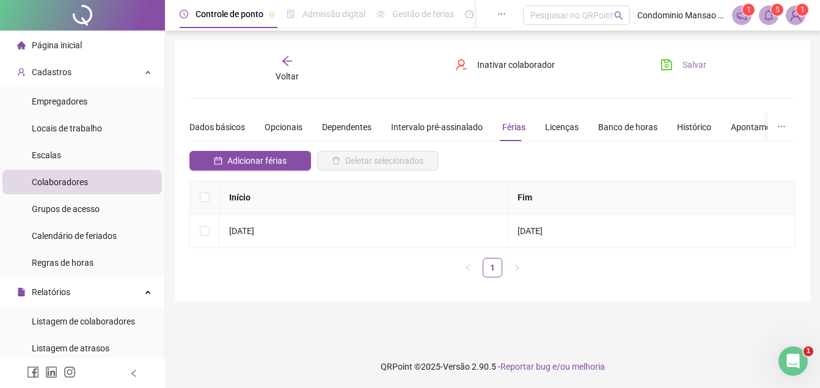
click at [688, 61] on span "Salvar" at bounding box center [694, 64] width 24 height 13
click at [48, 40] on span "Página inicial" at bounding box center [57, 45] width 50 height 10
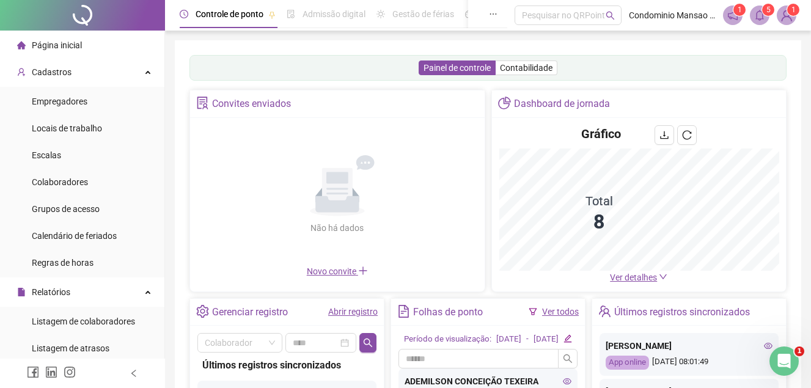
click at [51, 43] on span "Página inicial" at bounding box center [57, 45] width 50 height 10
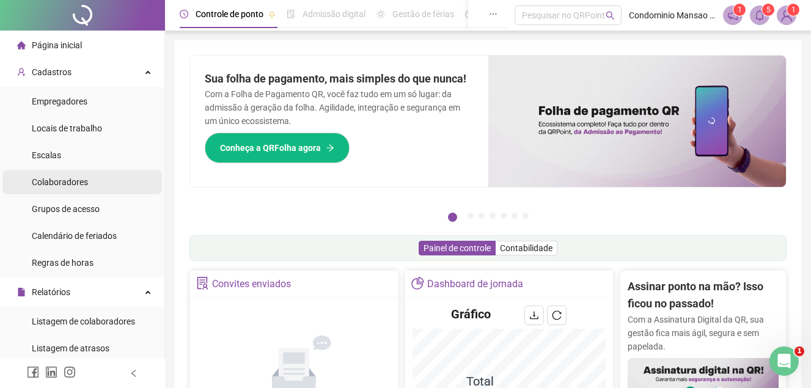
click at [86, 181] on span "Colaboradores" at bounding box center [60, 182] width 56 height 10
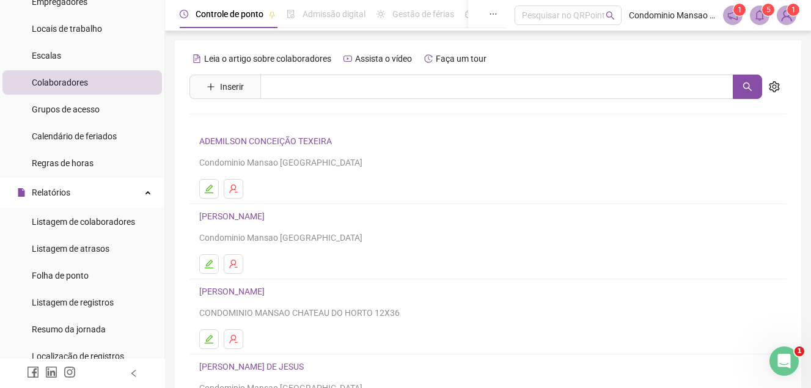
scroll to position [122, 0]
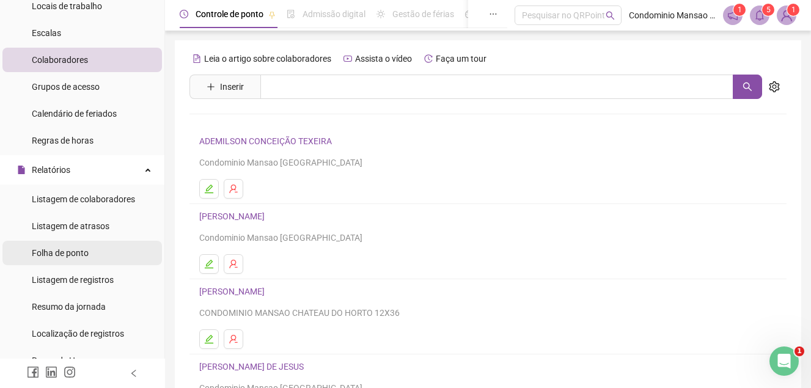
click at [77, 253] on span "Folha de ponto" at bounding box center [60, 253] width 57 height 10
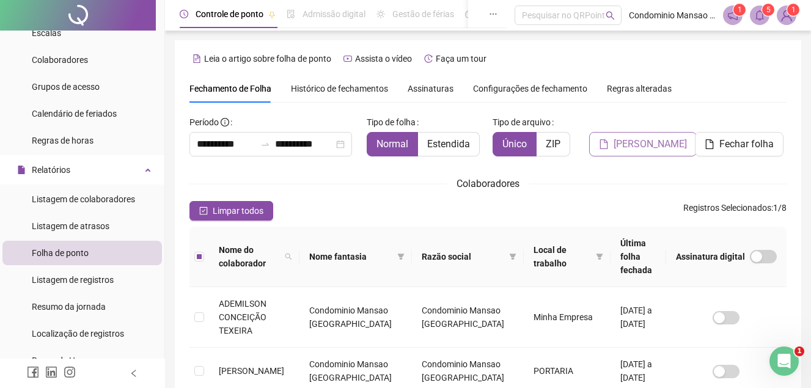
click at [632, 140] on span "[PERSON_NAME]" at bounding box center [649, 144] width 73 height 15
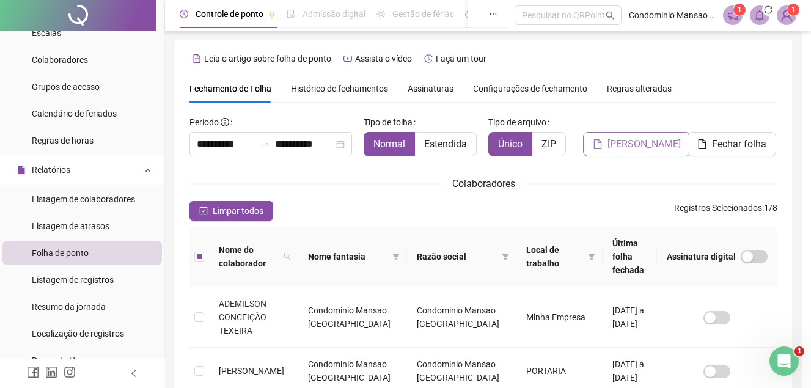
scroll to position [56, 0]
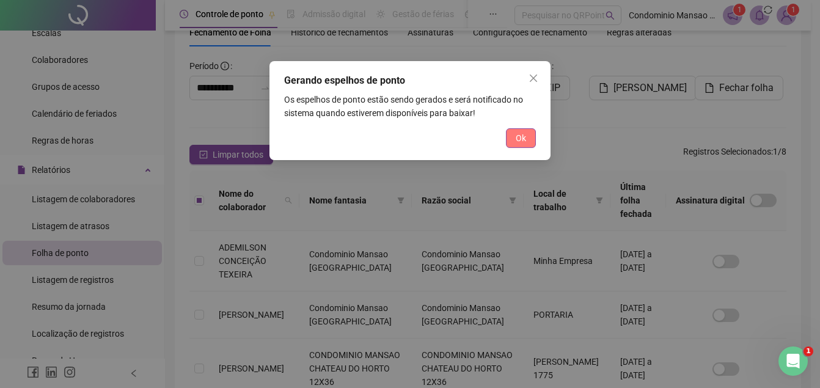
click at [516, 137] on span "Ok" at bounding box center [521, 137] width 10 height 13
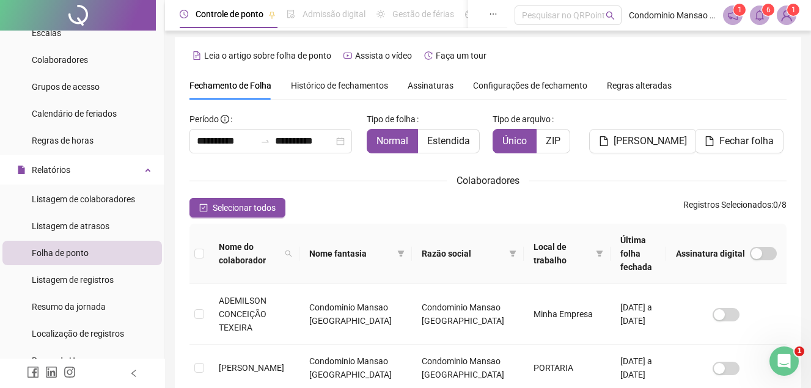
scroll to position [0, 0]
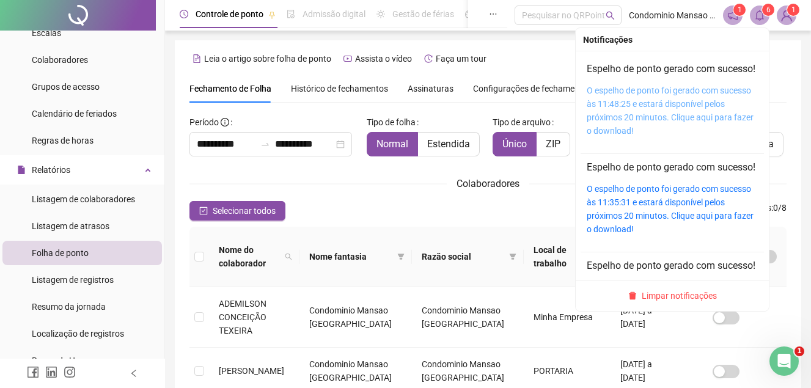
click at [622, 116] on link "O espelho de ponto foi gerado com sucesso às 11:48:25 e estará disponível pelos…" at bounding box center [669, 111] width 167 height 50
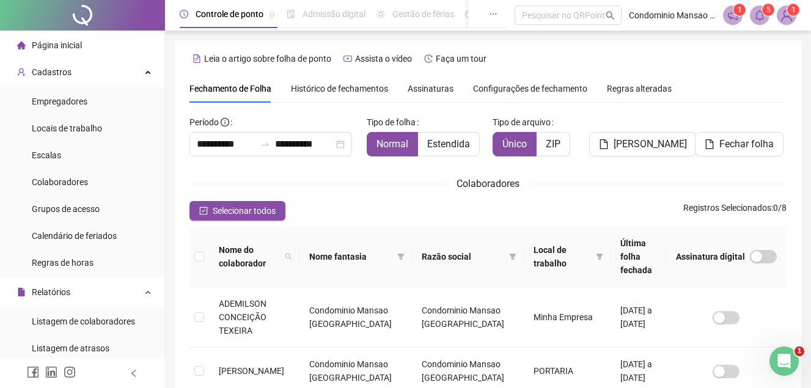
click at [67, 48] on span "Página inicial" at bounding box center [57, 45] width 50 height 10
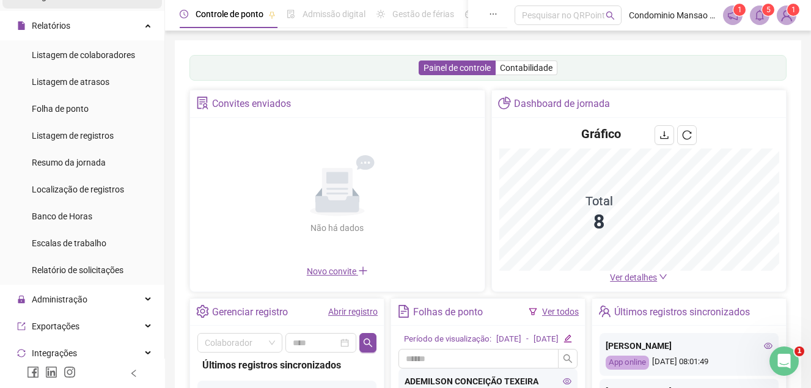
scroll to position [305, 0]
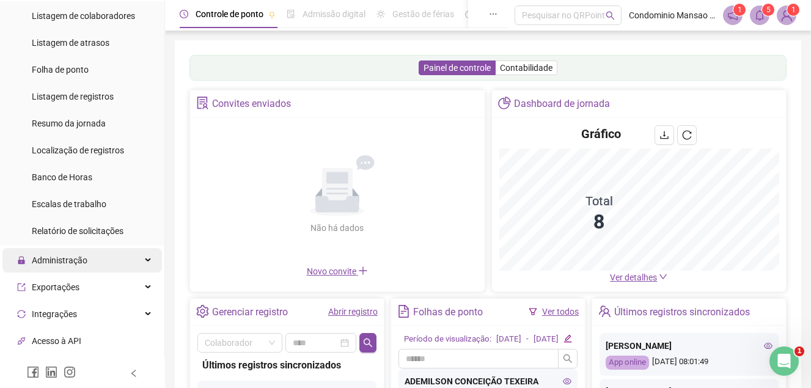
click at [98, 257] on div "Administração" at bounding box center [81, 260] width 159 height 24
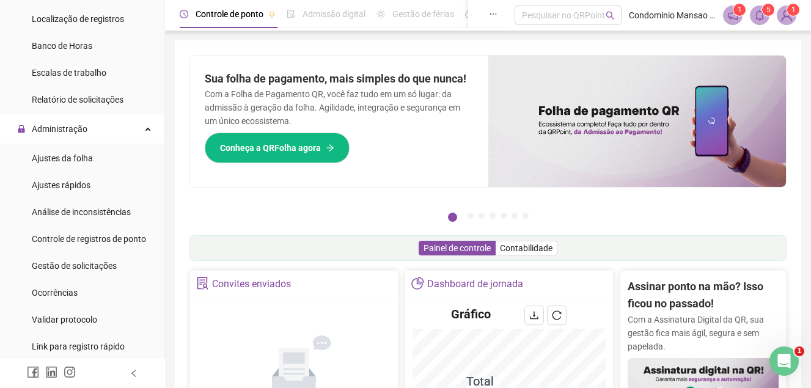
scroll to position [498, 0]
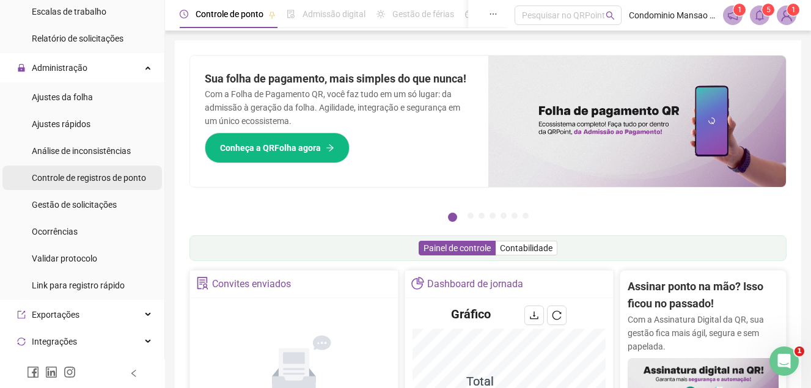
click at [89, 175] on span "Controle de registros de ponto" at bounding box center [89, 178] width 114 height 10
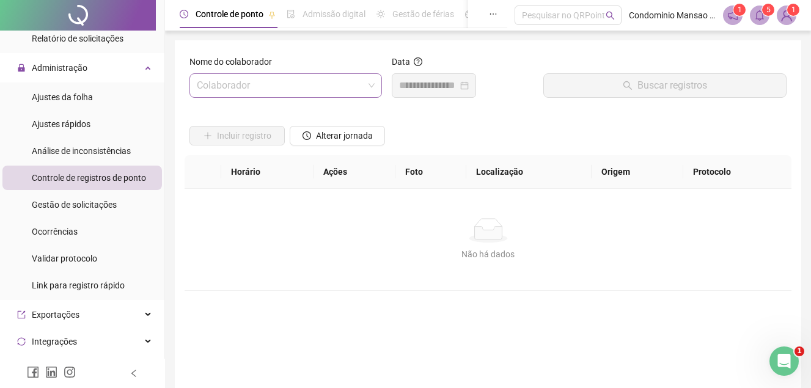
click at [244, 84] on input "search" at bounding box center [280, 85] width 167 height 23
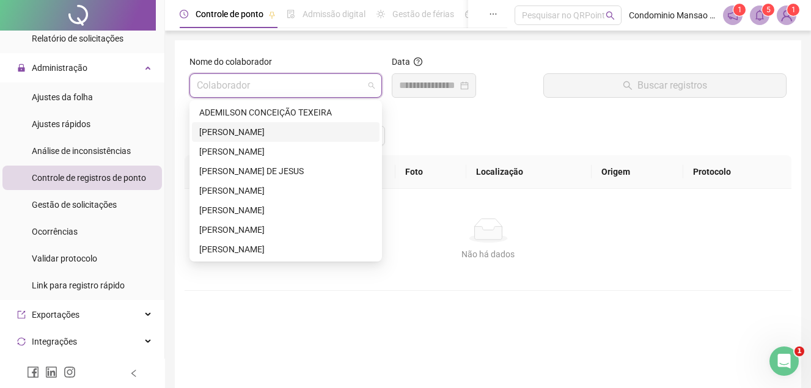
click at [228, 128] on div "[PERSON_NAME]" at bounding box center [285, 131] width 173 height 13
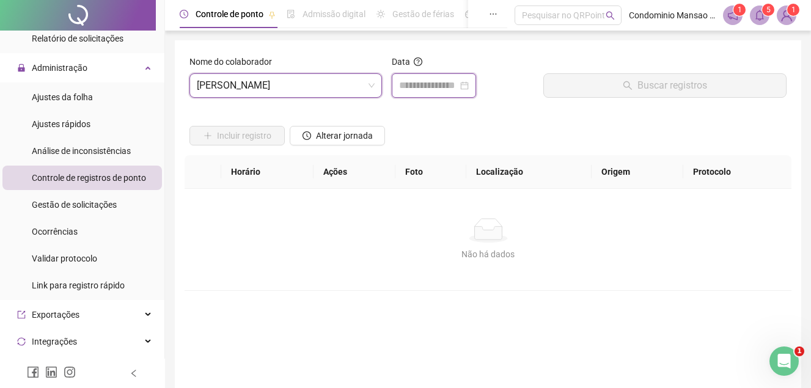
click at [429, 87] on input at bounding box center [428, 85] width 59 height 15
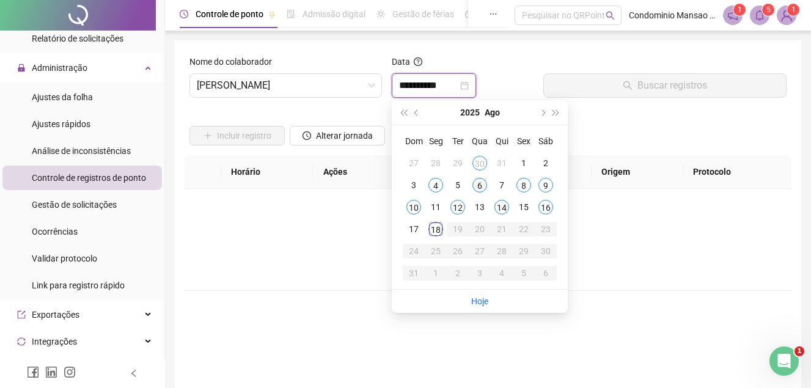
type input "**********"
click at [478, 184] on div "6" at bounding box center [479, 185] width 15 height 15
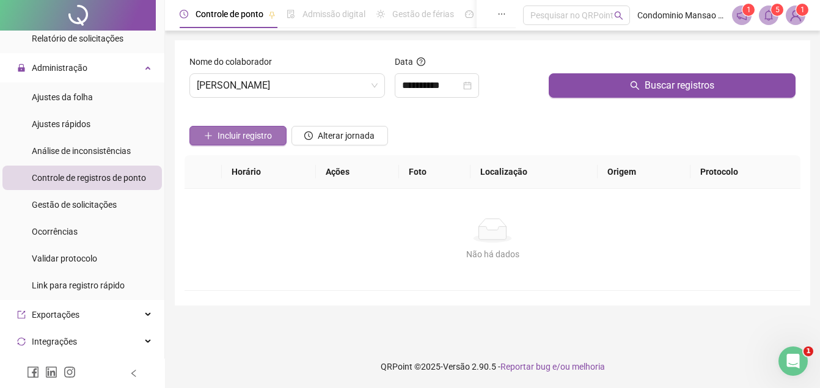
click at [244, 132] on span "Incluir registro" at bounding box center [244, 135] width 54 height 13
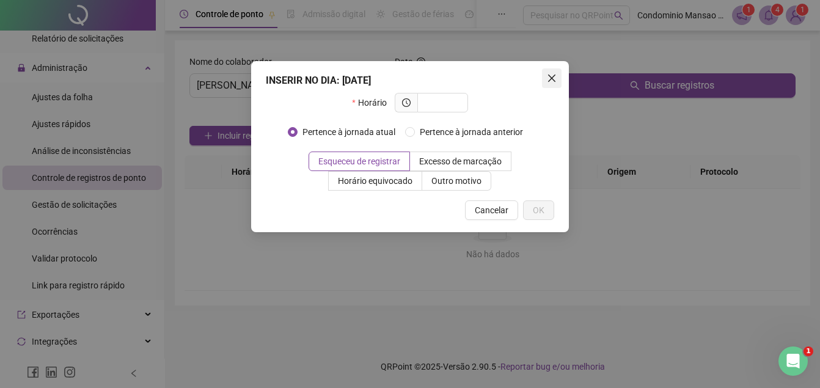
click at [556, 77] on icon "close" at bounding box center [552, 78] width 10 height 10
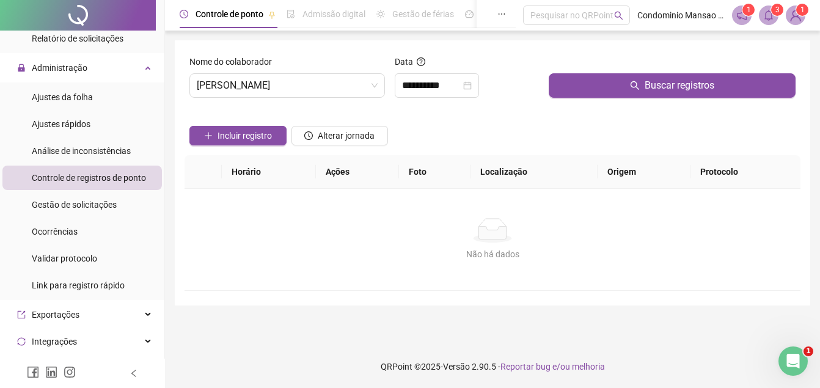
click at [351, 217] on div "Não há dados Não há dados" at bounding box center [492, 239] width 616 height 101
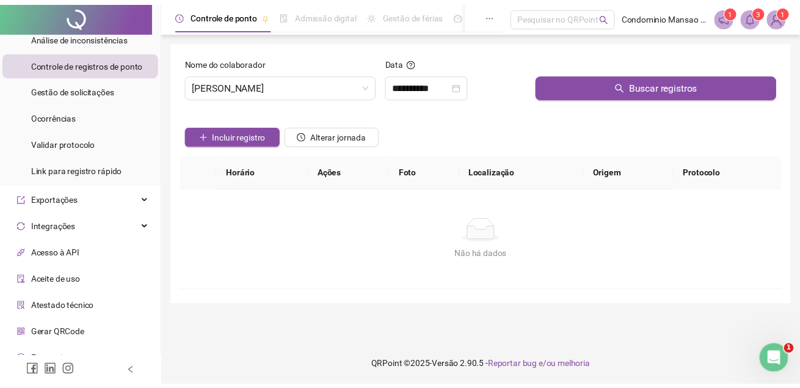
scroll to position [654, 0]
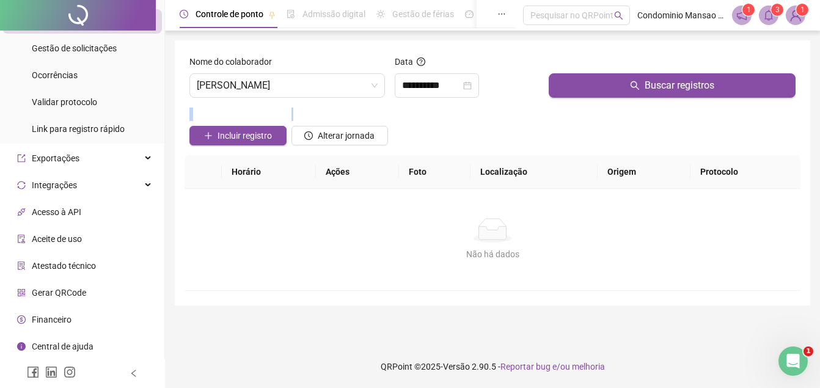
drag, startPoint x: 804, startPoint y: 109, endPoint x: 826, endPoint y: 65, distance: 49.7
click at [819, 65] on html "**********" at bounding box center [410, 194] width 820 height 388
click at [396, 228] on div "Não há dados" at bounding box center [492, 230] width 586 height 24
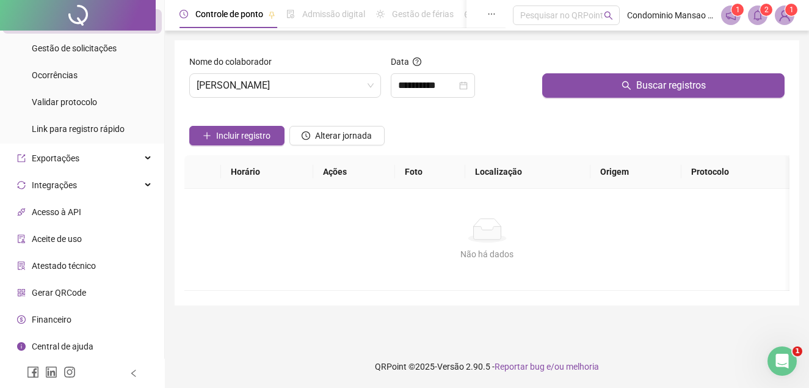
drag, startPoint x: 796, startPoint y: 117, endPoint x: 798, endPoint y: 192, distance: 74.6
click at [798, 192] on div "**********" at bounding box center [487, 172] width 625 height 265
drag, startPoint x: 798, startPoint y: 192, endPoint x: 725, endPoint y: 209, distance: 75.3
click at [725, 209] on div "Não há dados Não há dados" at bounding box center [486, 239] width 605 height 101
drag, startPoint x: 801, startPoint y: 151, endPoint x: 826, endPoint y: 1, distance: 152.4
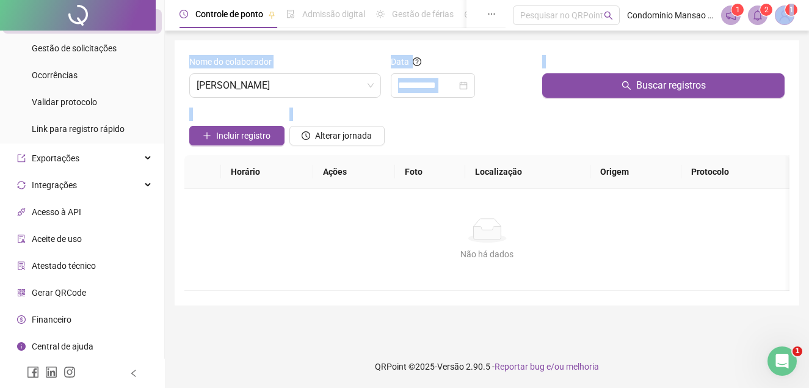
click at [809, 1] on html "**********" at bounding box center [404, 194] width 809 height 388
click at [646, 200] on div "Não há dados Não há dados" at bounding box center [486, 239] width 605 height 101
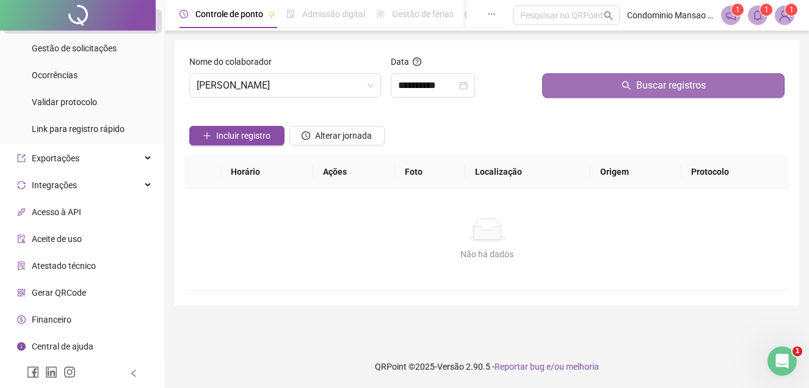
click at [655, 82] on span "Buscar registros" at bounding box center [671, 85] width 70 height 15
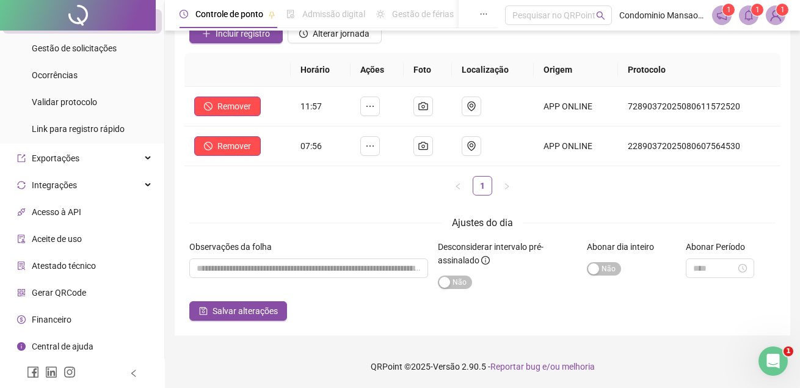
scroll to position [125, 0]
click at [596, 271] on div "button" at bounding box center [593, 268] width 11 height 11
drag, startPoint x: 615, startPoint y: 270, endPoint x: 597, endPoint y: 271, distance: 17.7
click at [597, 271] on button "Sim Não" at bounding box center [604, 268] width 34 height 13
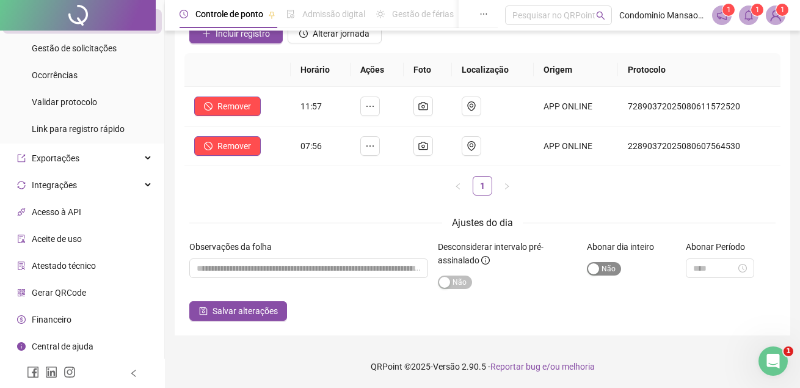
click at [589, 270] on div "button" at bounding box center [593, 268] width 11 height 11
click at [239, 308] on span "Salvar alterações" at bounding box center [245, 310] width 65 height 13
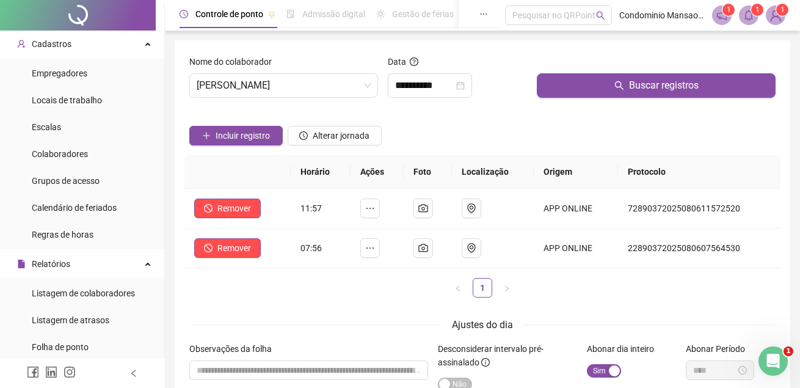
scroll to position [0, 0]
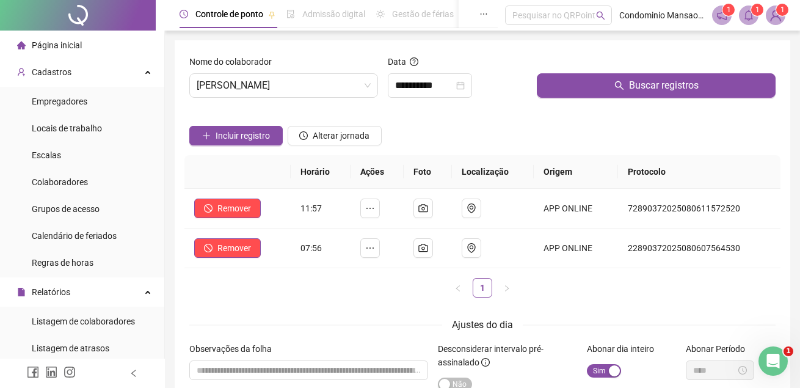
click at [73, 46] on span "Página inicial" at bounding box center [57, 45] width 50 height 10
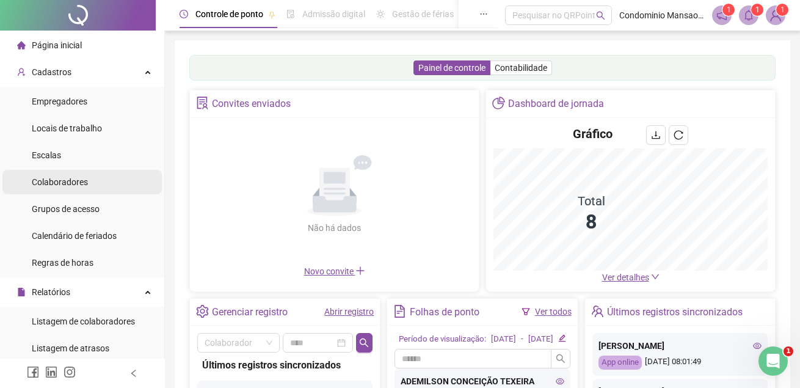
click at [65, 180] on span "Colaboradores" at bounding box center [60, 182] width 56 height 10
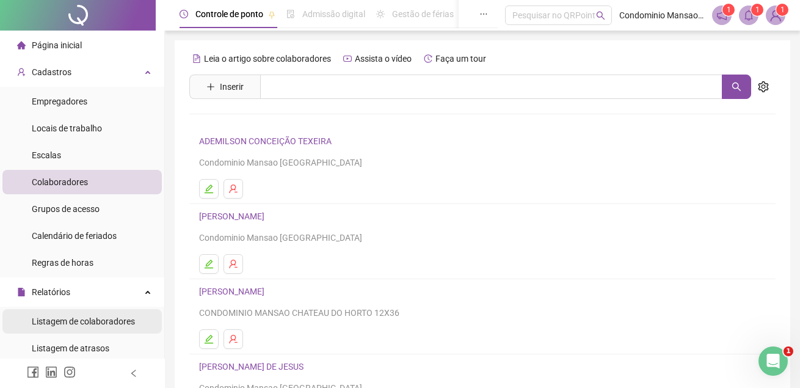
scroll to position [183, 0]
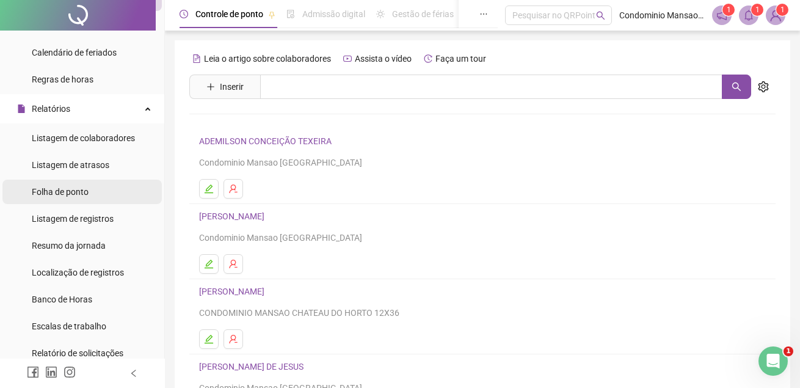
click at [65, 192] on span "Folha de ponto" at bounding box center [60, 192] width 57 height 10
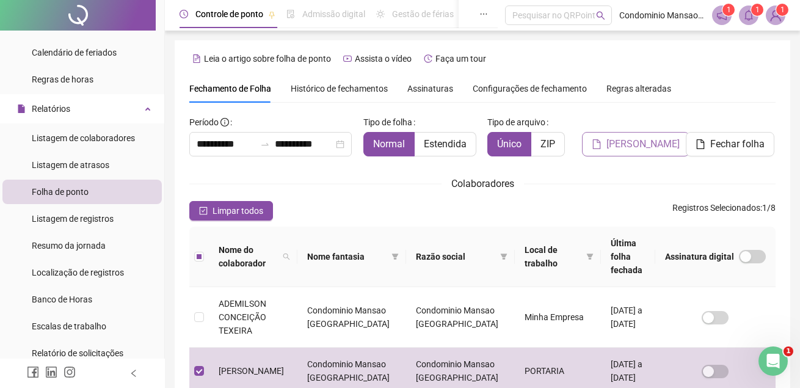
click at [647, 137] on span "[PERSON_NAME]" at bounding box center [643, 144] width 73 height 15
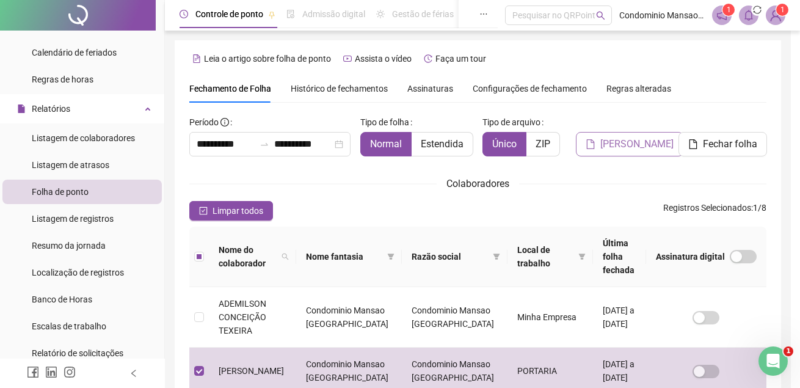
scroll to position [56, 0]
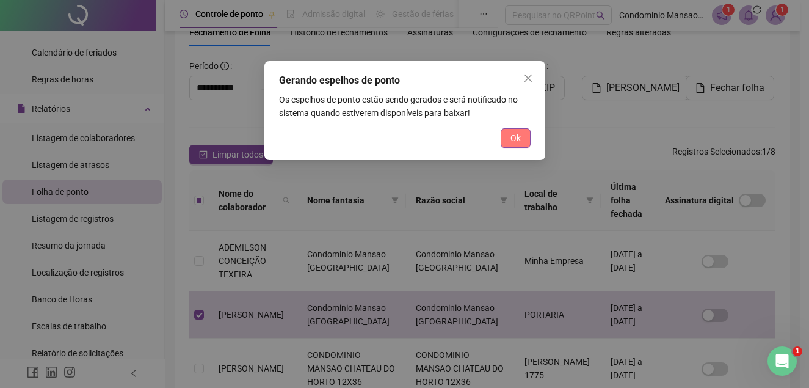
click at [523, 137] on button "Ok" at bounding box center [516, 138] width 30 height 20
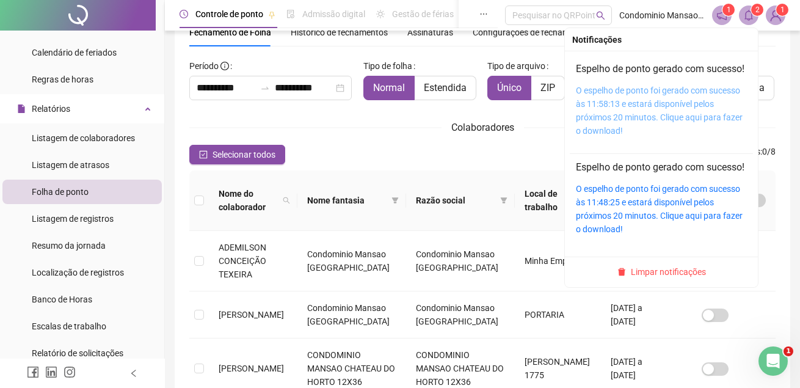
click at [636, 114] on link "O espelho de ponto foi gerado com sucesso às 11:58:13 e estará disponível pelos…" at bounding box center [659, 111] width 167 height 50
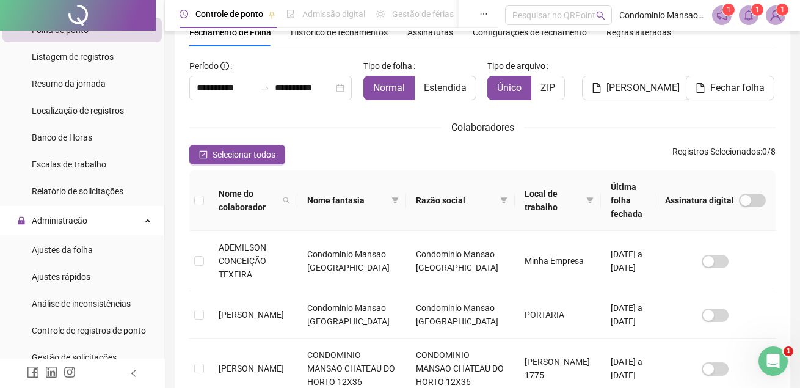
scroll to position [366, 0]
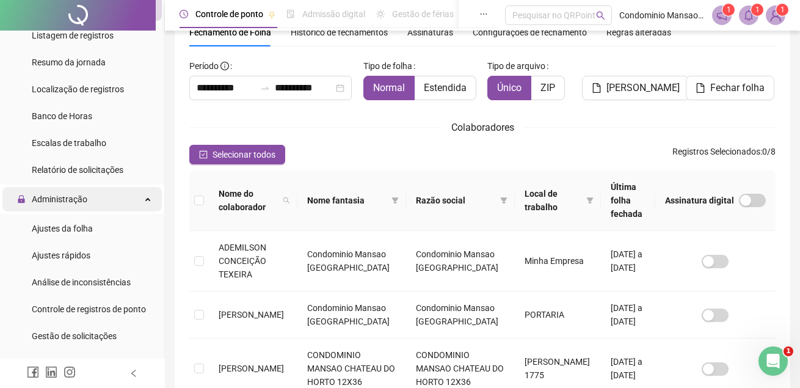
click at [80, 197] on span "Administração" at bounding box center [60, 199] width 56 height 10
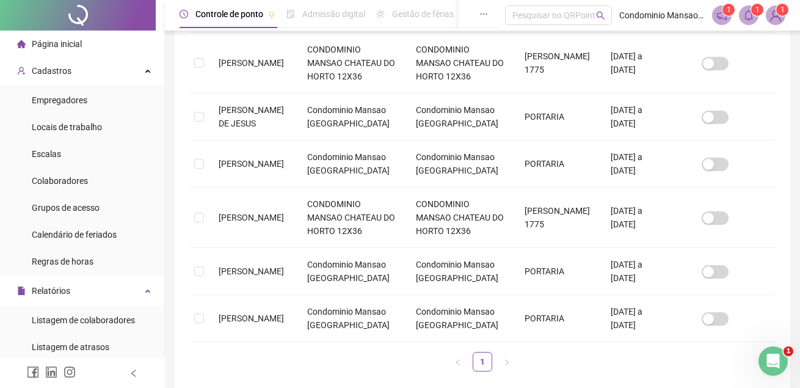
scroll to position [0, 0]
click at [82, 41] on li "Página inicial" at bounding box center [81, 45] width 159 height 24
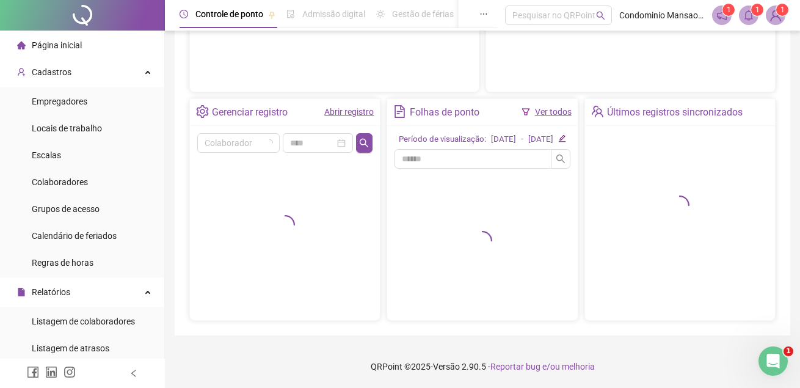
scroll to position [213, 0]
click at [77, 44] on span "Página inicial" at bounding box center [57, 45] width 50 height 10
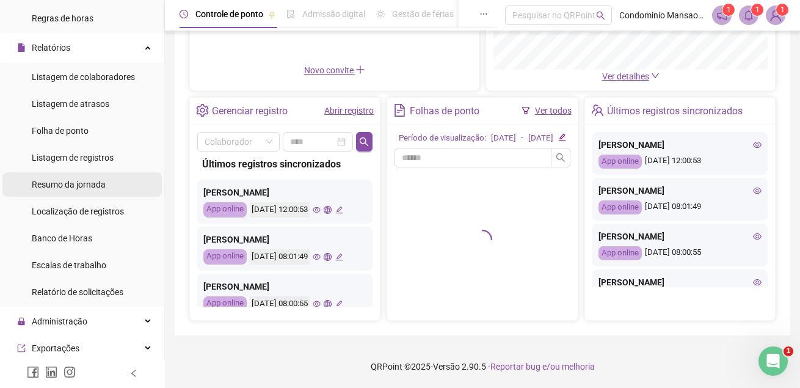
scroll to position [366, 0]
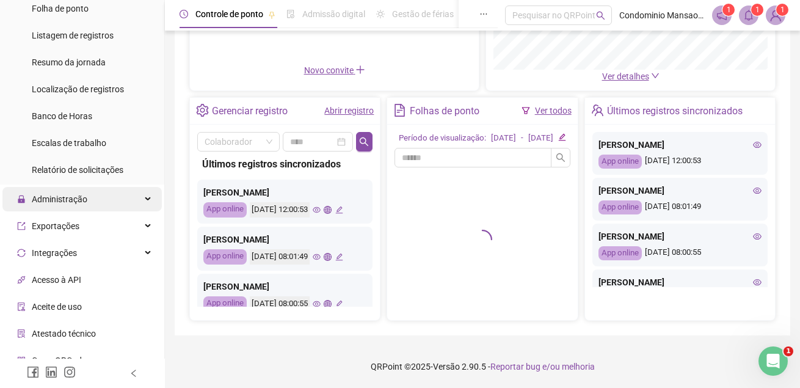
click at [79, 200] on span "Administração" at bounding box center [60, 199] width 56 height 10
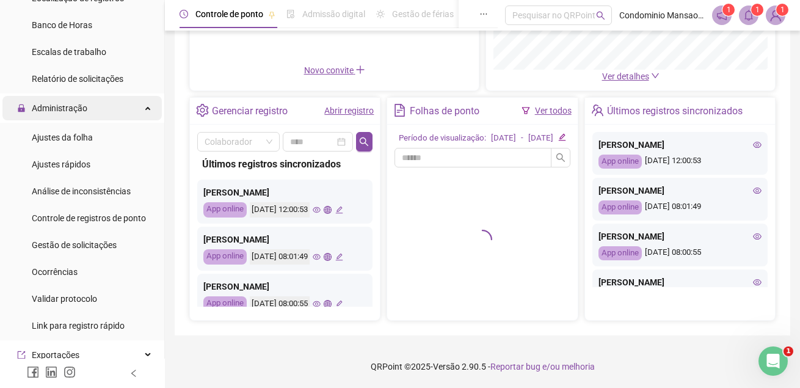
scroll to position [489, 0]
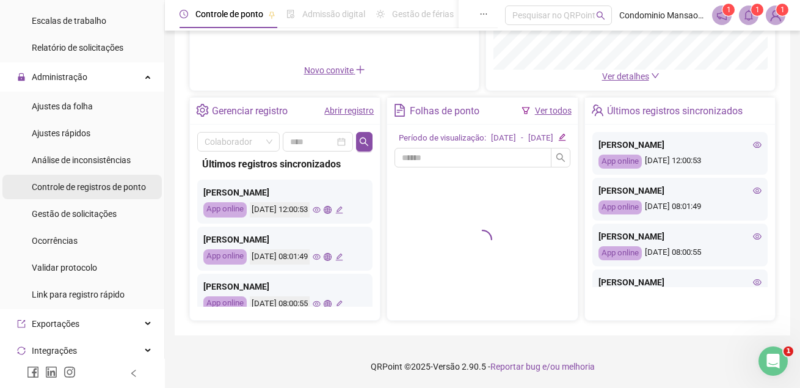
click at [78, 190] on span "Controle de registros de ponto" at bounding box center [89, 187] width 114 height 10
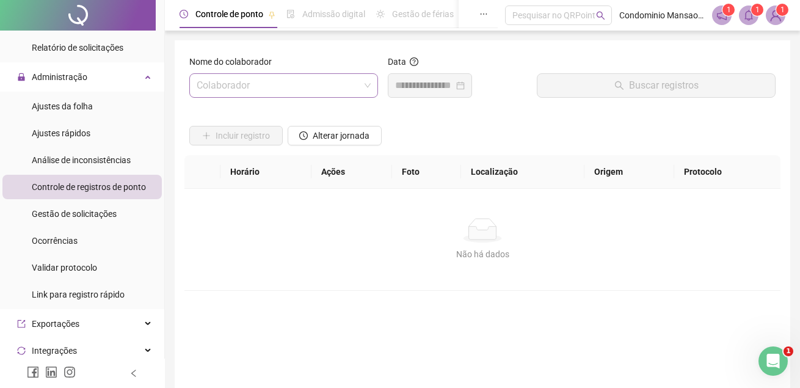
click at [239, 80] on input "search" at bounding box center [278, 85] width 163 height 23
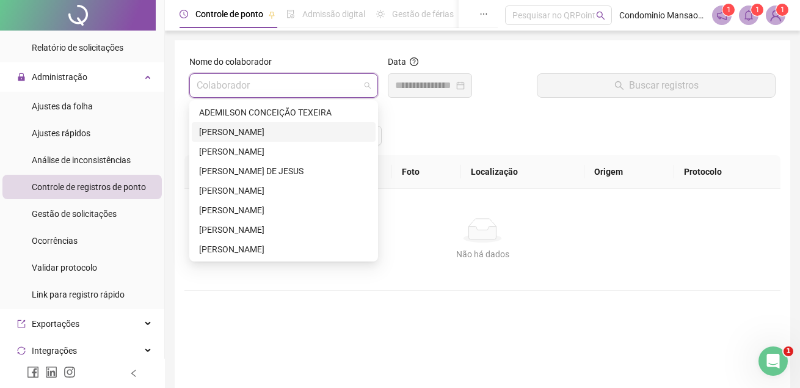
click at [230, 129] on div "[PERSON_NAME]" at bounding box center [283, 131] width 169 height 13
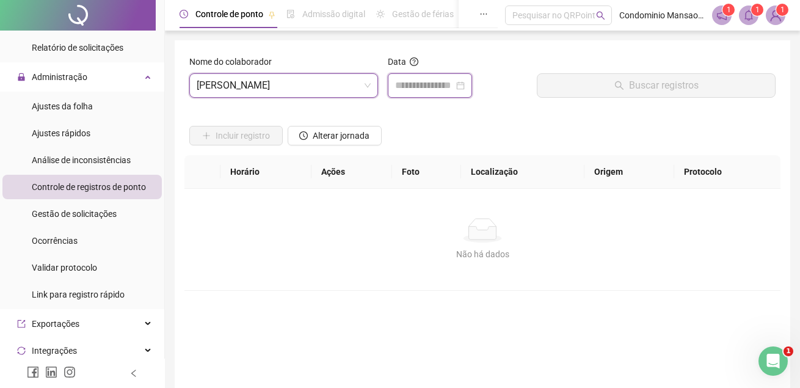
click at [436, 86] on input at bounding box center [424, 85] width 59 height 15
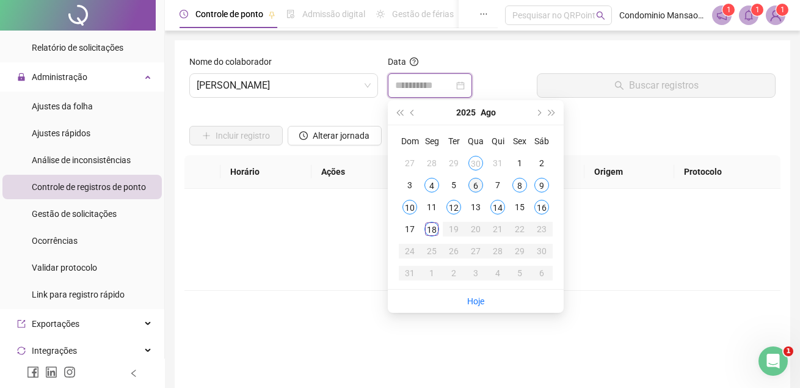
type input "**********"
click at [472, 184] on div "6" at bounding box center [475, 185] width 15 height 15
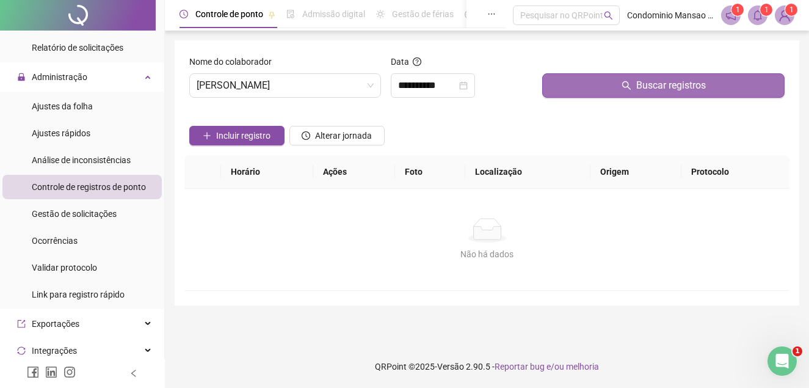
click at [615, 82] on button "Buscar registros" at bounding box center [663, 85] width 242 height 24
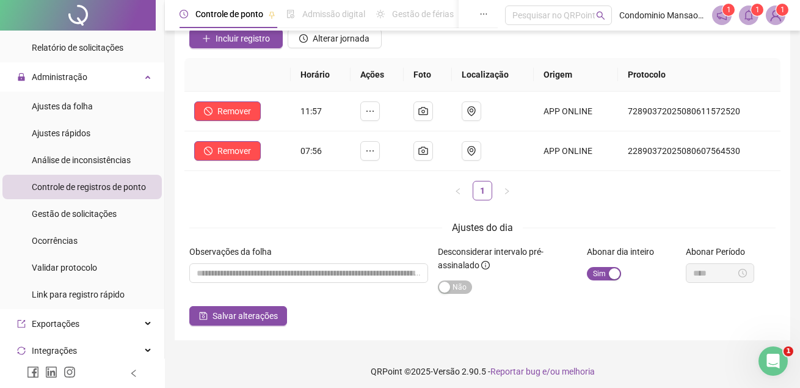
scroll to position [102, 0]
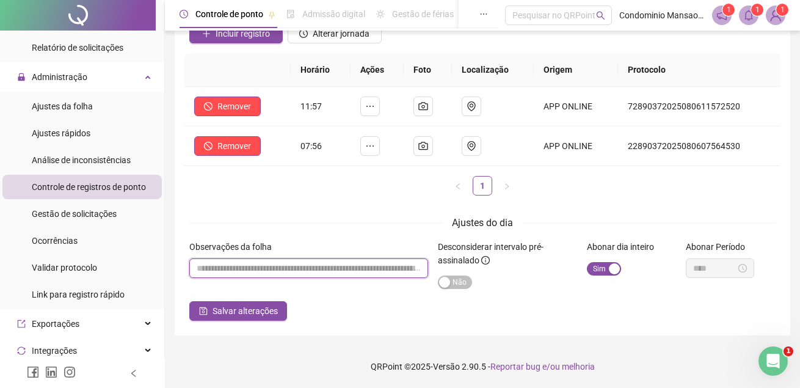
click at [253, 272] on input "textarea" at bounding box center [308, 268] width 239 height 20
type input "********"
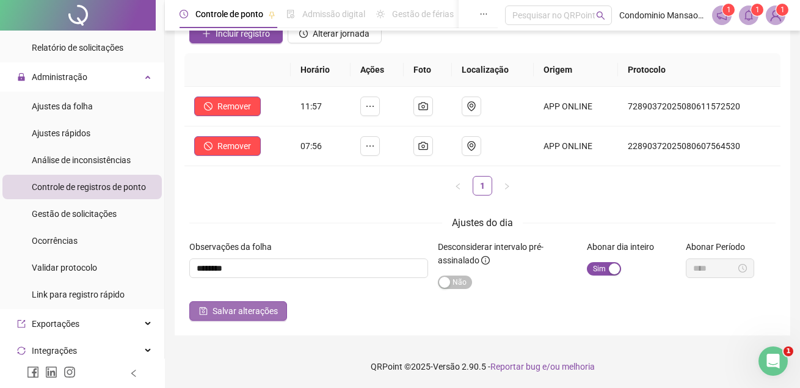
click at [242, 312] on span "Salvar alterações" at bounding box center [245, 310] width 65 height 13
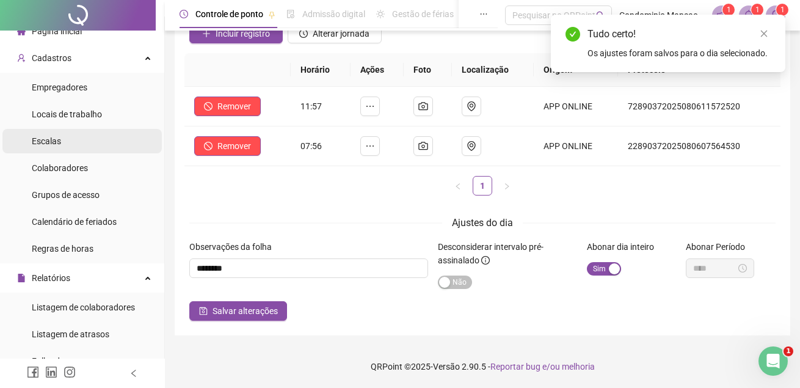
scroll to position [0, 0]
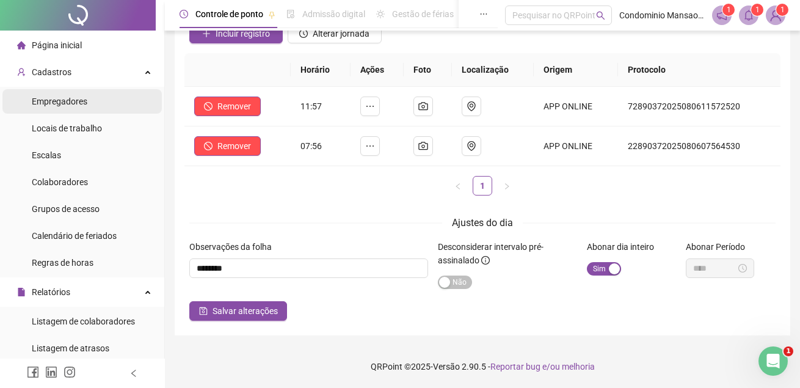
drag, startPoint x: 86, startPoint y: 43, endPoint x: 65, endPoint y: 112, distance: 71.9
click at [86, 43] on li "Página inicial" at bounding box center [81, 45] width 159 height 24
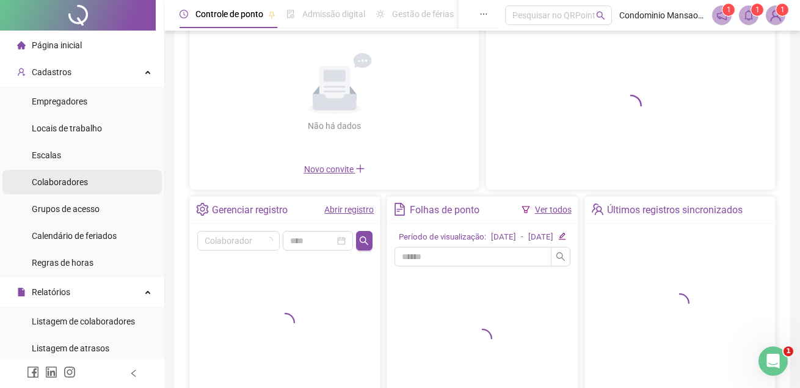
click at [78, 180] on span "Colaboradores" at bounding box center [60, 182] width 56 height 10
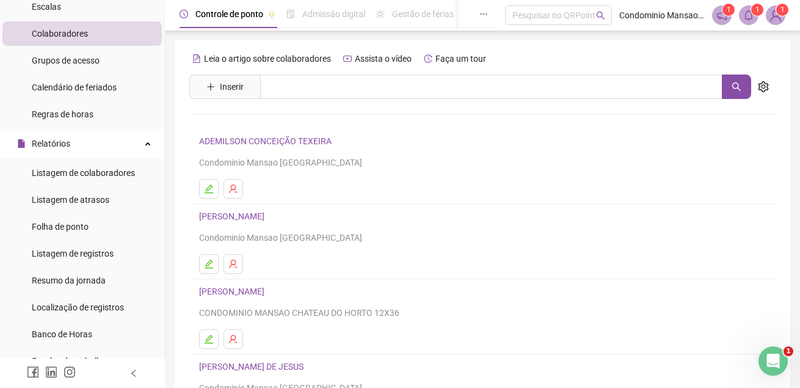
scroll to position [183, 0]
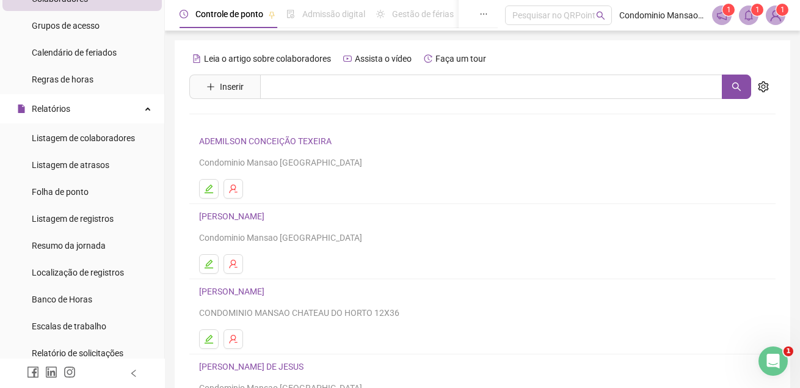
click at [235, 215] on link "[PERSON_NAME]" at bounding box center [233, 216] width 69 height 10
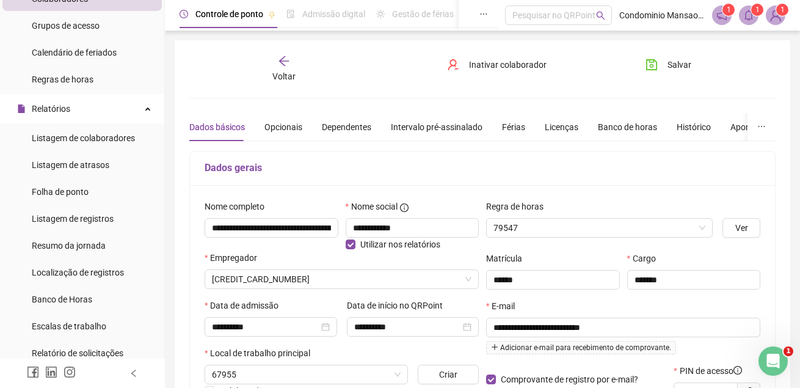
type input "**********"
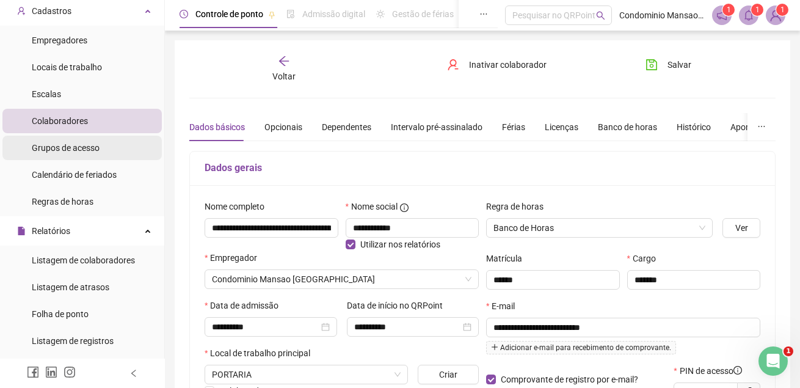
scroll to position [0, 0]
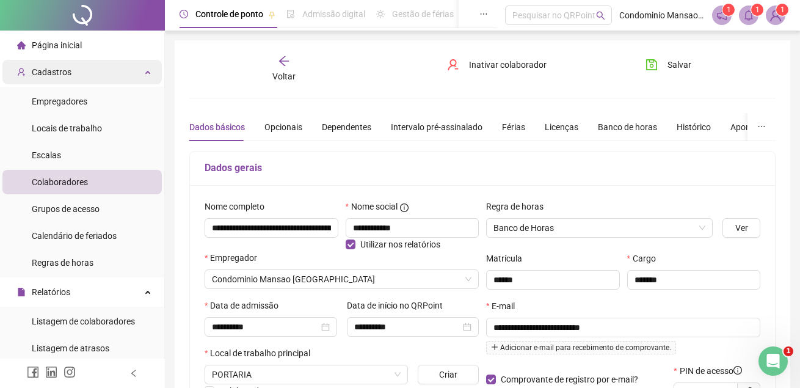
click at [64, 69] on span "Cadastros" at bounding box center [52, 72] width 40 height 10
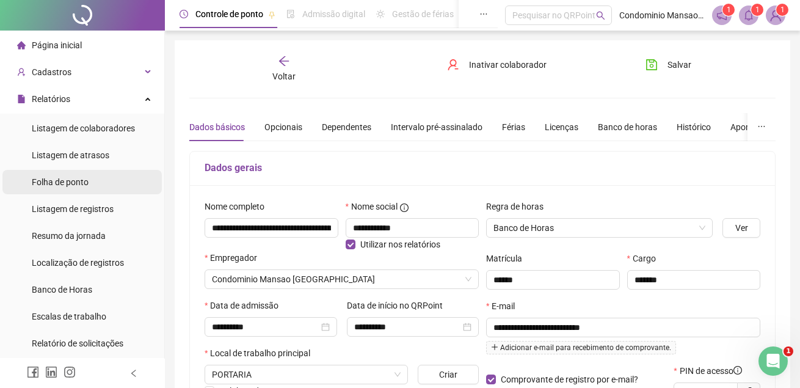
click at [79, 178] on span "Folha de ponto" at bounding box center [60, 182] width 57 height 10
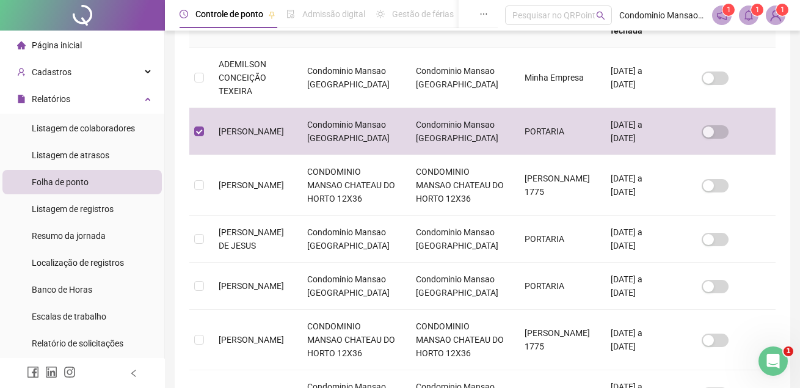
scroll to position [56, 0]
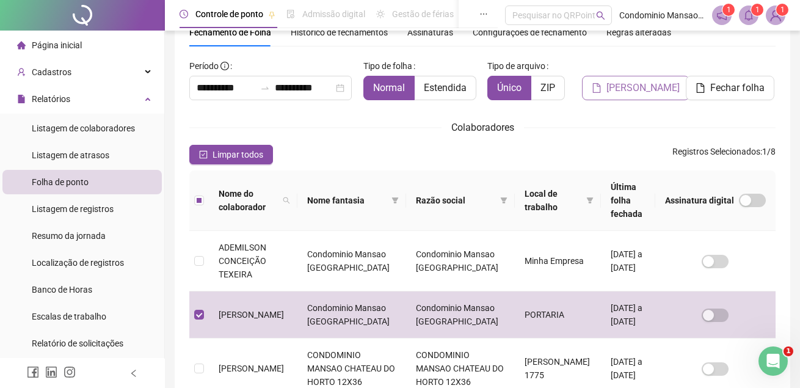
click at [650, 86] on span "[PERSON_NAME]" at bounding box center [643, 88] width 73 height 15
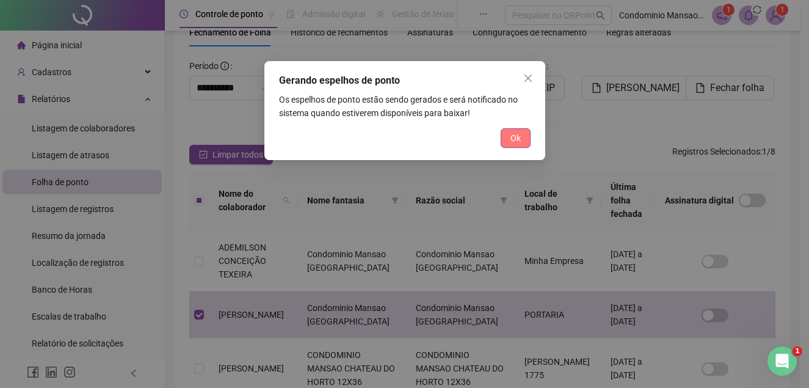
click at [520, 141] on span "Ok" at bounding box center [516, 137] width 10 height 13
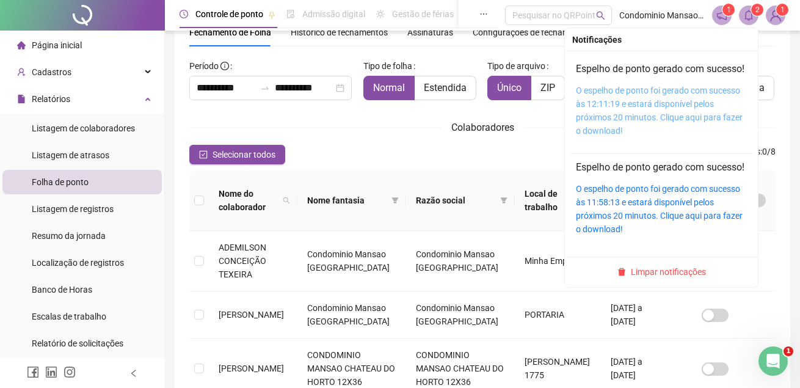
click at [639, 112] on link "O espelho de ponto foi gerado com sucesso às 12:11:19 e estará disponível pelos…" at bounding box center [659, 111] width 167 height 50
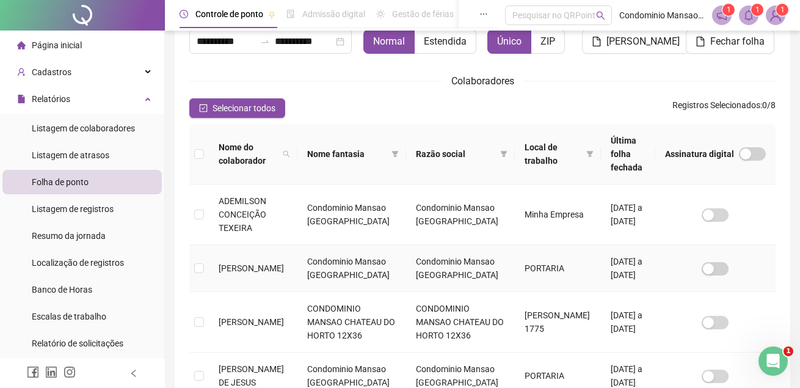
scroll to position [178, 0]
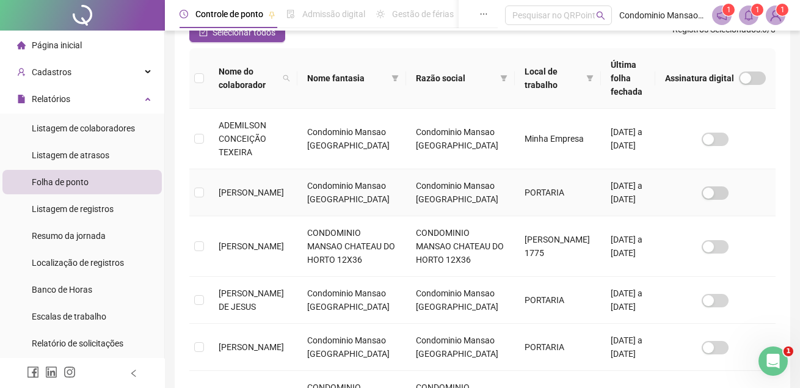
click at [247, 188] on span "[PERSON_NAME]" at bounding box center [251, 193] width 65 height 10
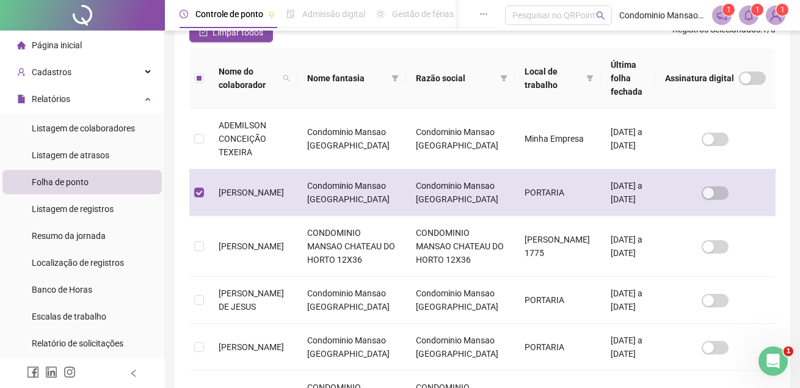
scroll to position [56, 0]
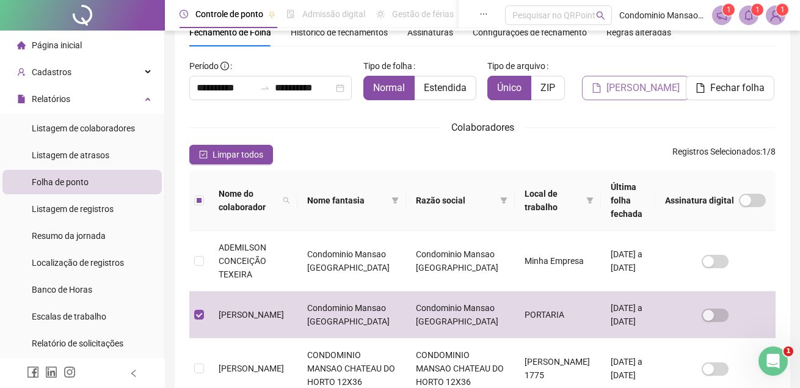
click at [631, 89] on span "[PERSON_NAME]" at bounding box center [643, 88] width 73 height 15
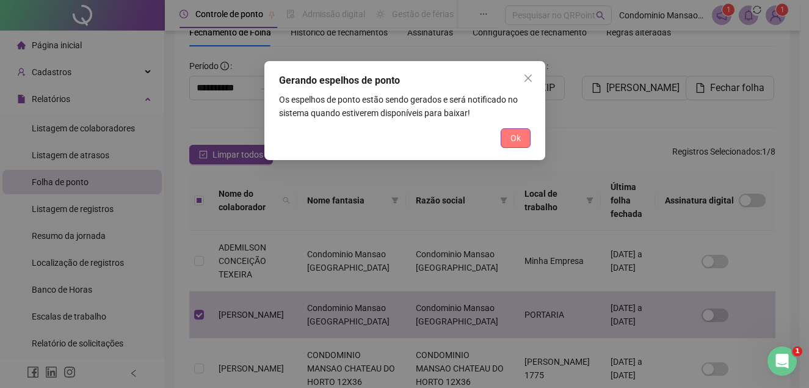
click at [509, 135] on button "Ok" at bounding box center [516, 138] width 30 height 20
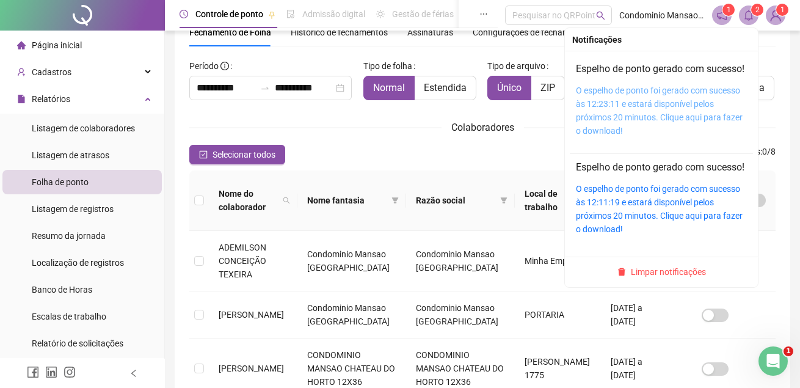
click at [672, 115] on link "O espelho de ponto foi gerado com sucesso às 12:23:11 e estará disponível pelos…" at bounding box center [659, 111] width 167 height 50
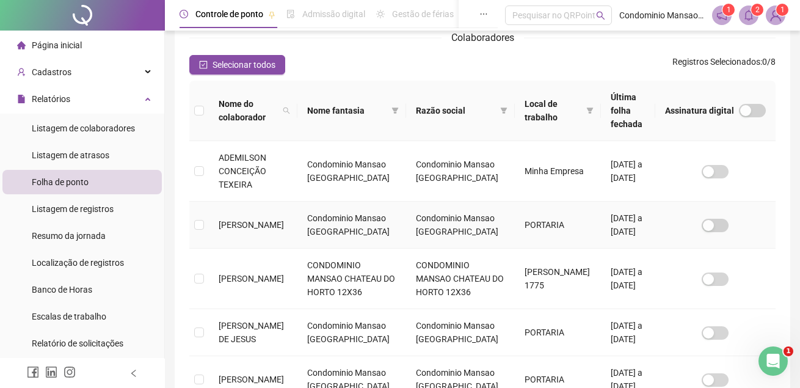
scroll to position [178, 0]
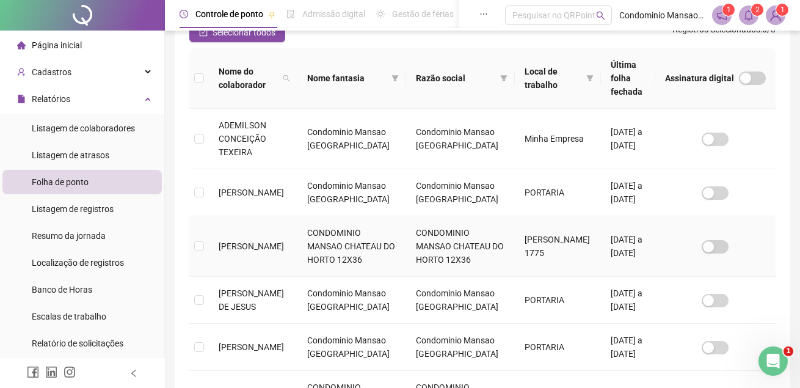
click at [241, 241] on span "[PERSON_NAME]" at bounding box center [251, 246] width 65 height 10
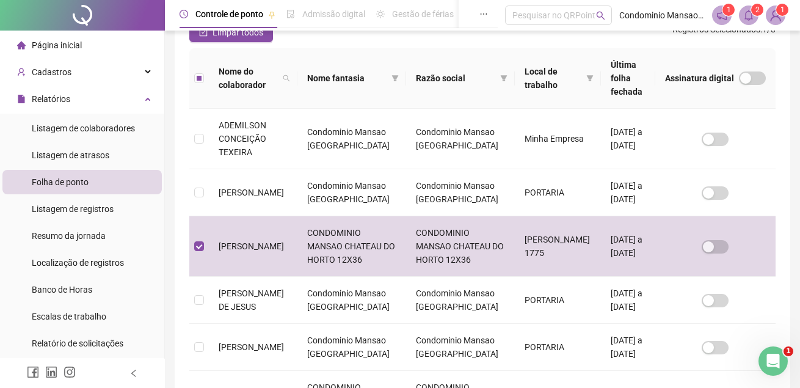
scroll to position [56, 0]
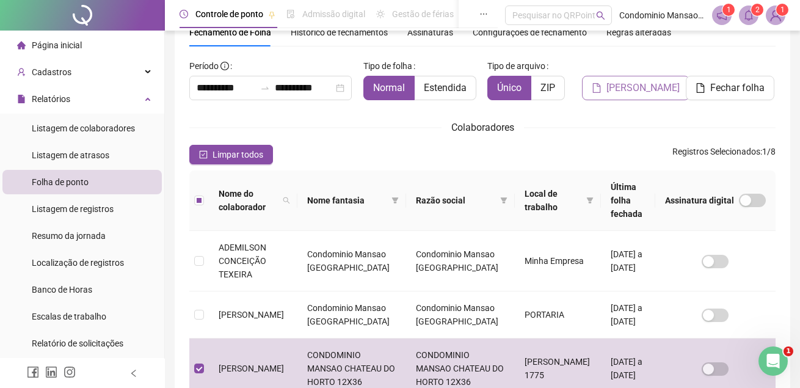
click at [630, 86] on span "[PERSON_NAME]" at bounding box center [643, 88] width 73 height 15
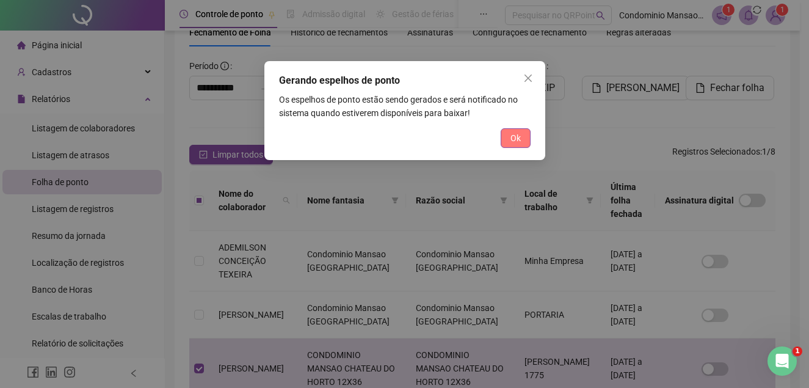
click at [511, 136] on span "Ok" at bounding box center [516, 137] width 10 height 13
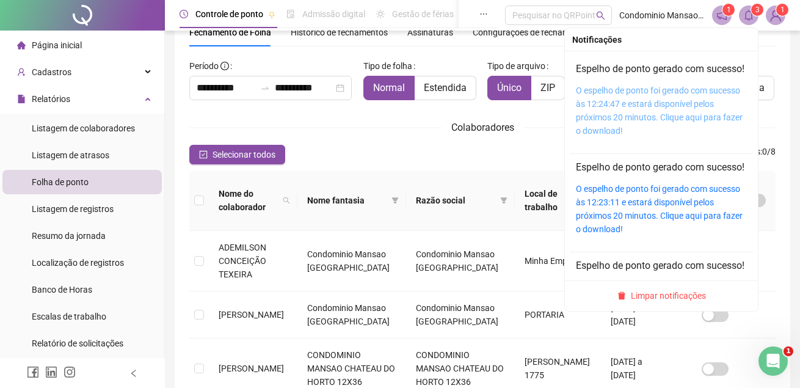
click at [660, 123] on link "O espelho de ponto foi gerado com sucesso às 12:24:47 e estará disponível pelos…" at bounding box center [659, 111] width 167 height 50
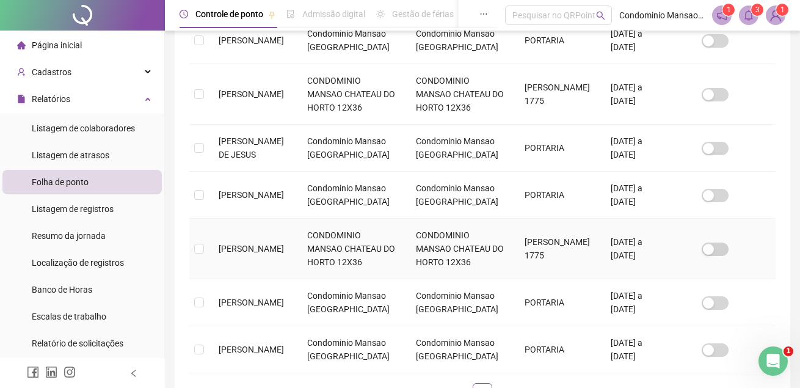
scroll to position [422, 0]
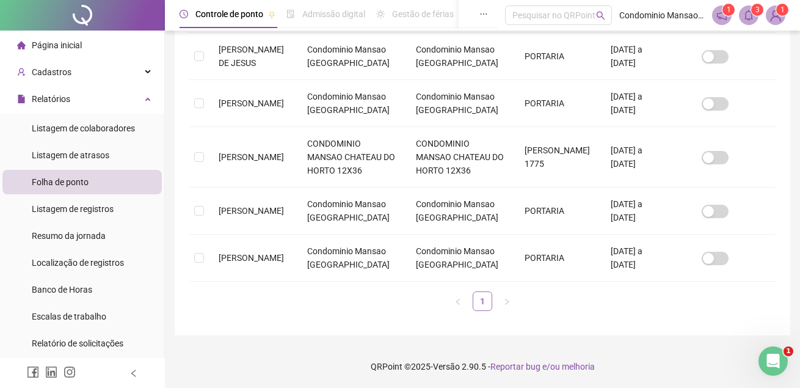
click at [484, 300] on link "1" at bounding box center [482, 301] width 18 height 18
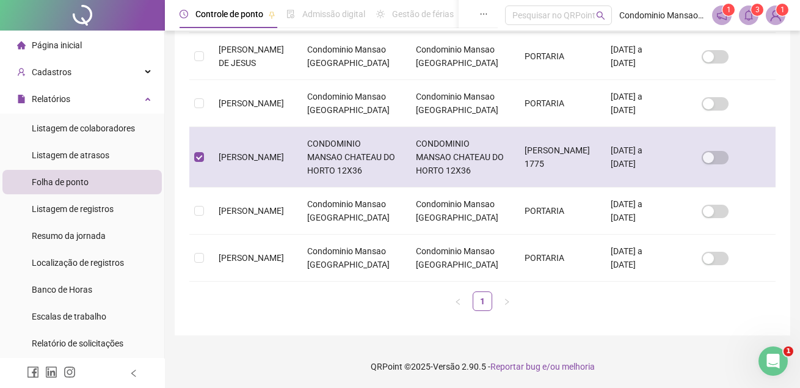
scroll to position [56, 0]
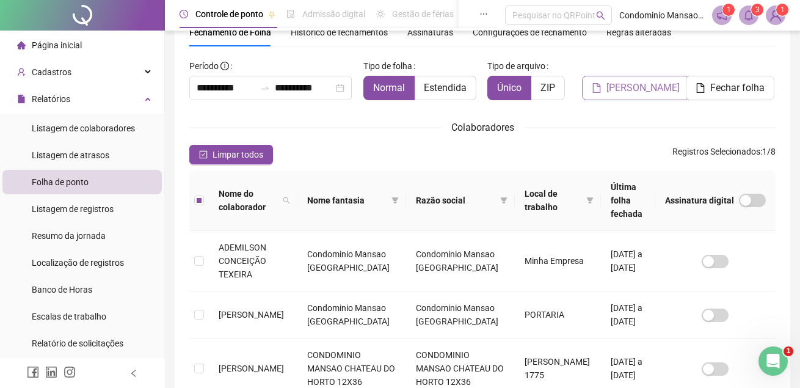
click at [630, 85] on span "[PERSON_NAME]" at bounding box center [643, 88] width 73 height 15
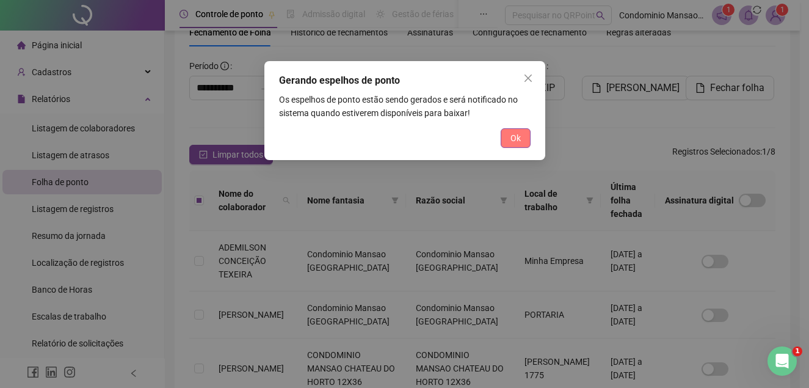
click at [506, 138] on button "Ok" at bounding box center [516, 138] width 30 height 20
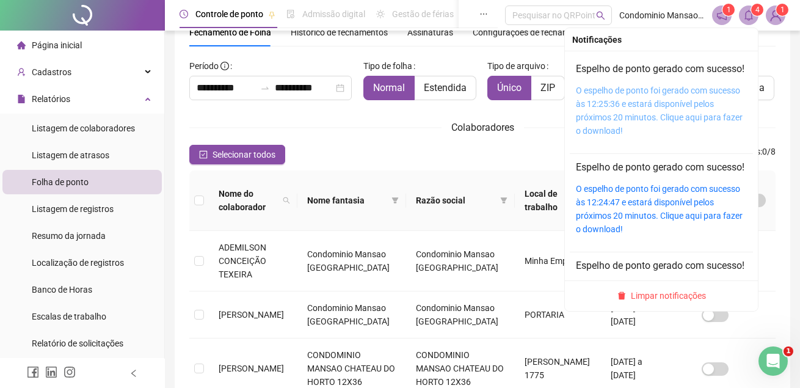
click at [652, 114] on link "O espelho de ponto foi gerado com sucesso às 12:25:36 e estará disponível pelos…" at bounding box center [659, 111] width 167 height 50
